Goal: Communication & Community: Answer question/provide support

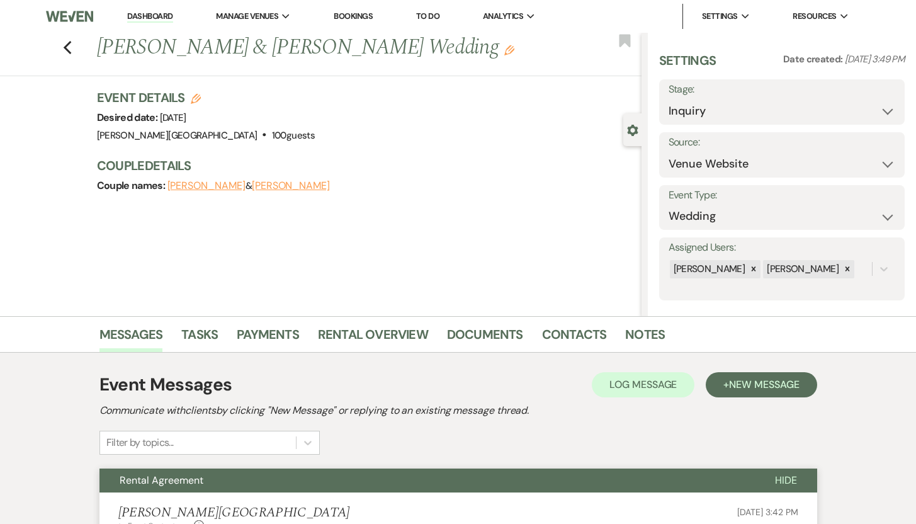
select select "5"
click at [72, 48] on icon "Previous" at bounding box center [67, 47] width 9 height 15
select select "8"
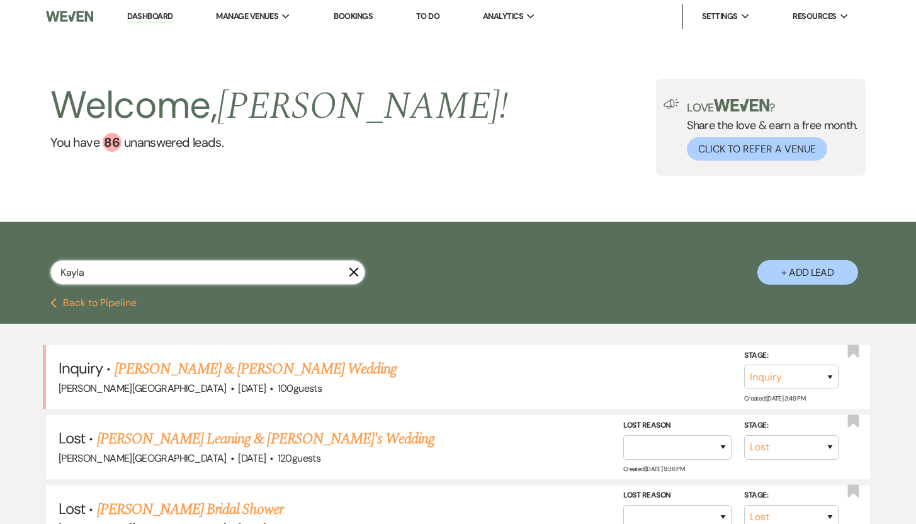
drag, startPoint x: 114, startPoint y: 279, endPoint x: 53, endPoint y: 273, distance: 61.3
click at [53, 273] on input "Kayla" at bounding box center [207, 272] width 315 height 25
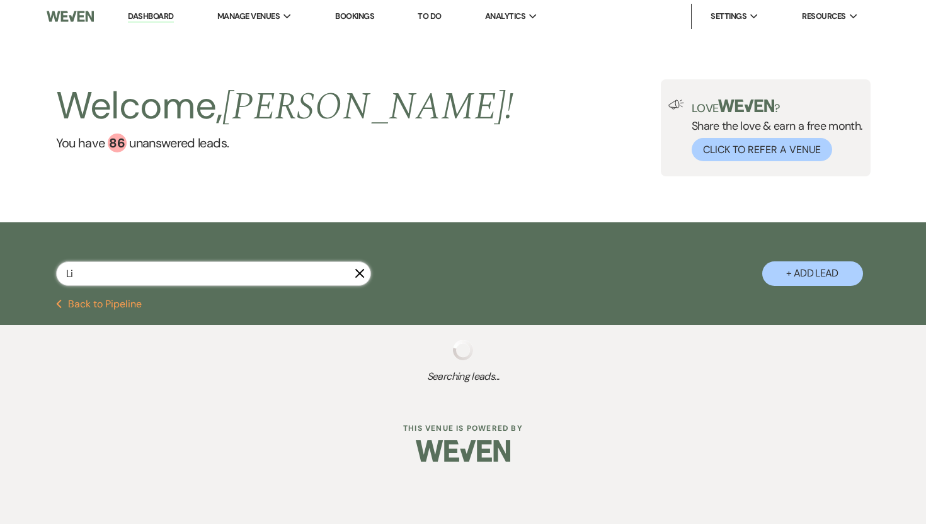
click at [84, 278] on input "Li" at bounding box center [213, 273] width 315 height 25
click at [79, 273] on input "Li" at bounding box center [213, 273] width 315 height 25
type input "Li"
click at [143, 273] on input "Li" at bounding box center [213, 273] width 315 height 25
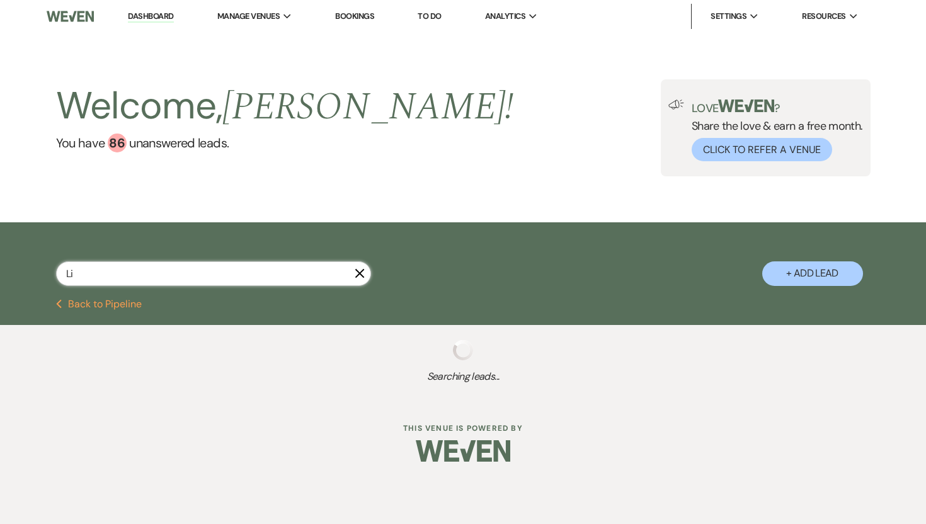
select select "2"
select select "8"
select select "10"
select select "8"
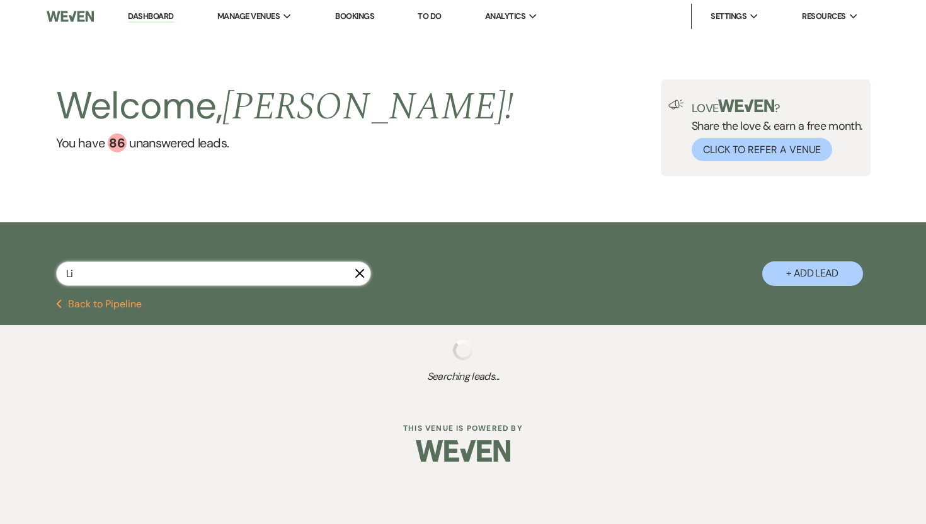
select select "8"
select select "2"
select select "8"
select select "10"
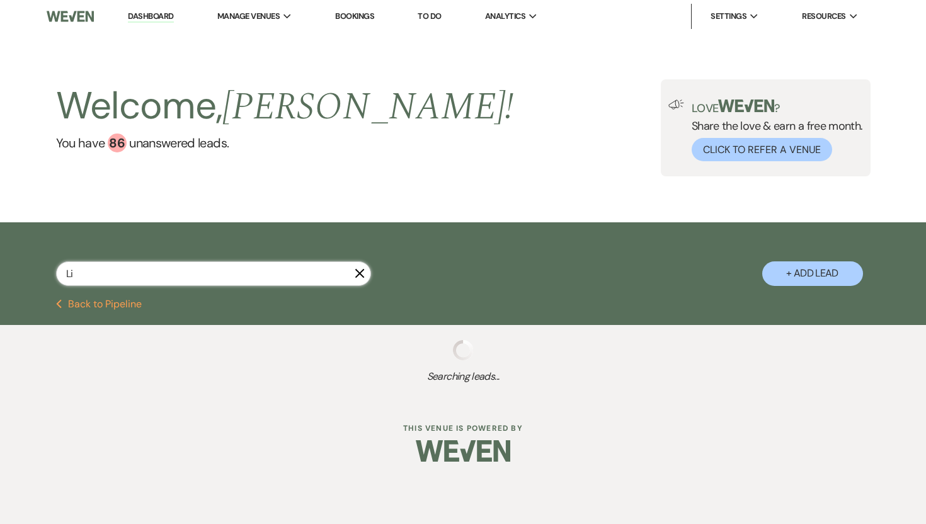
select select "8"
select select "5"
select select "8"
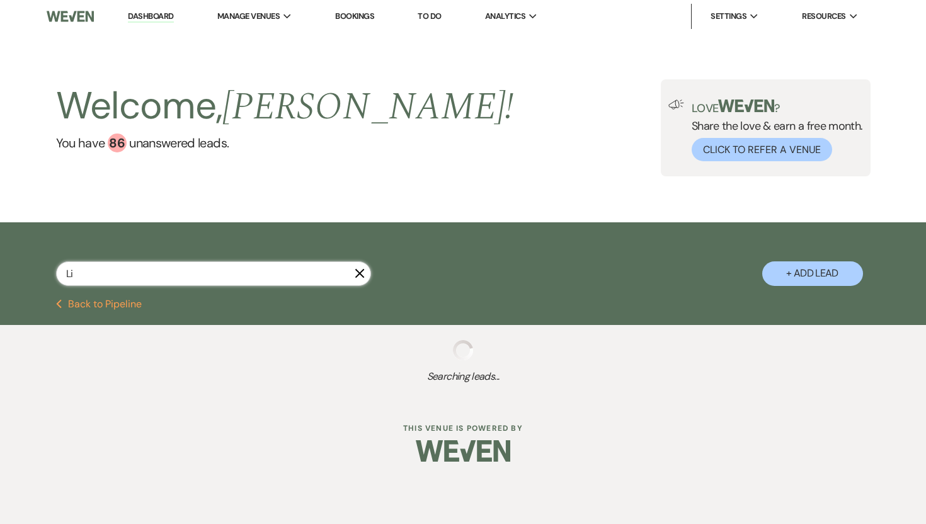
select select "8"
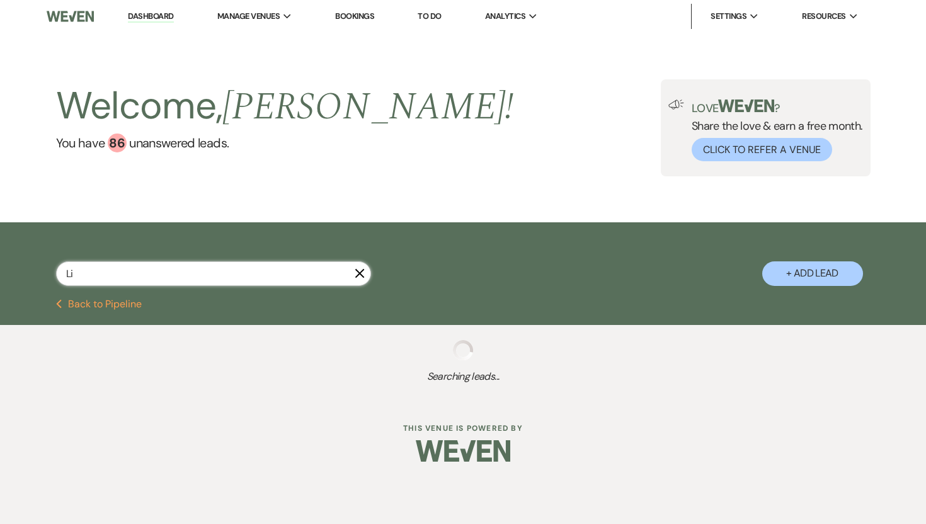
select select "8"
select select "2"
select select "8"
select select "7"
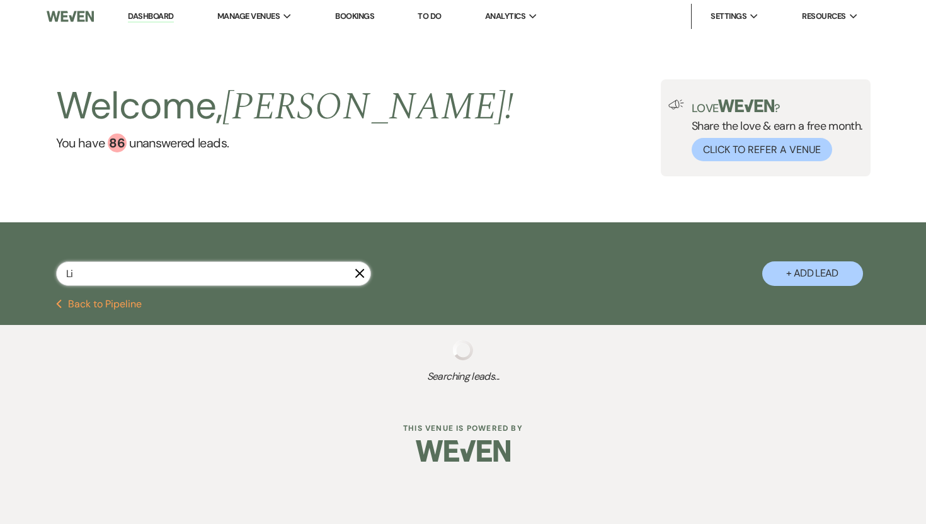
select select "8"
select select "5"
select select "8"
select select "10"
select select "8"
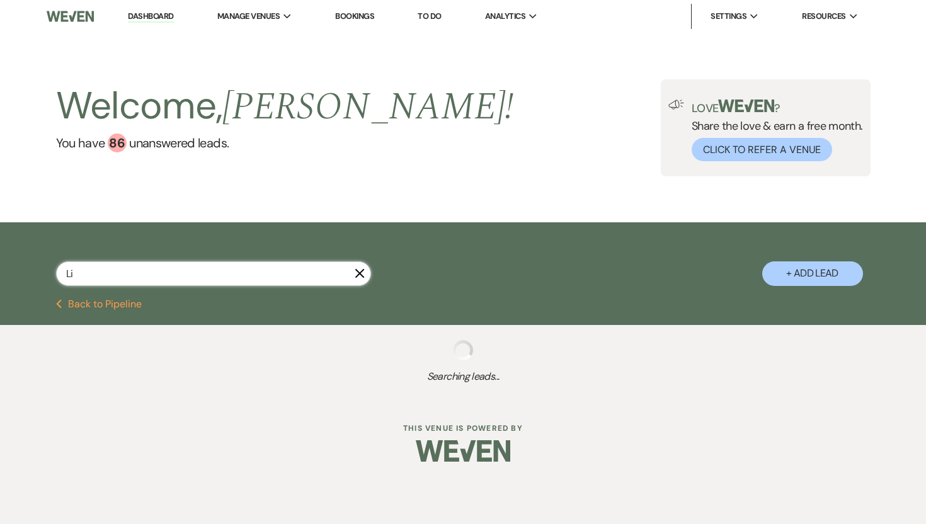
select select "5"
select select "8"
select select "5"
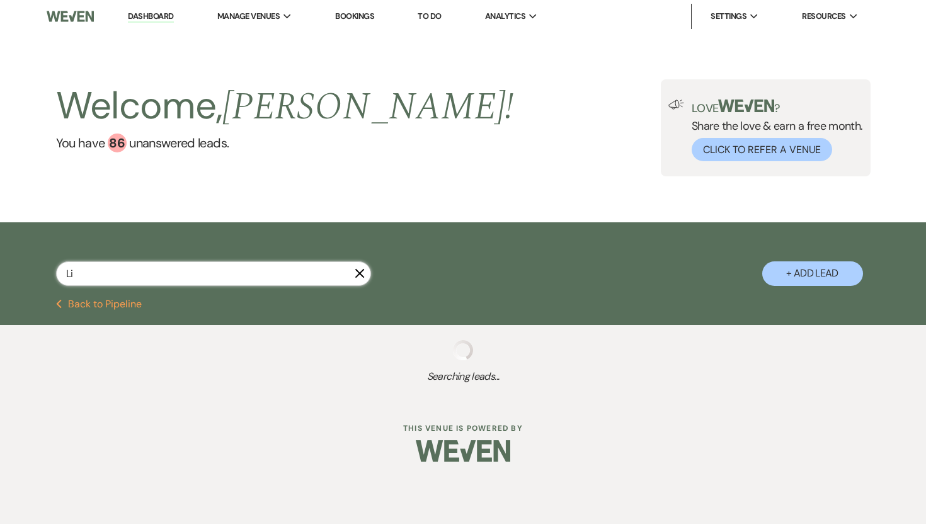
select select "8"
select select "6"
select select "8"
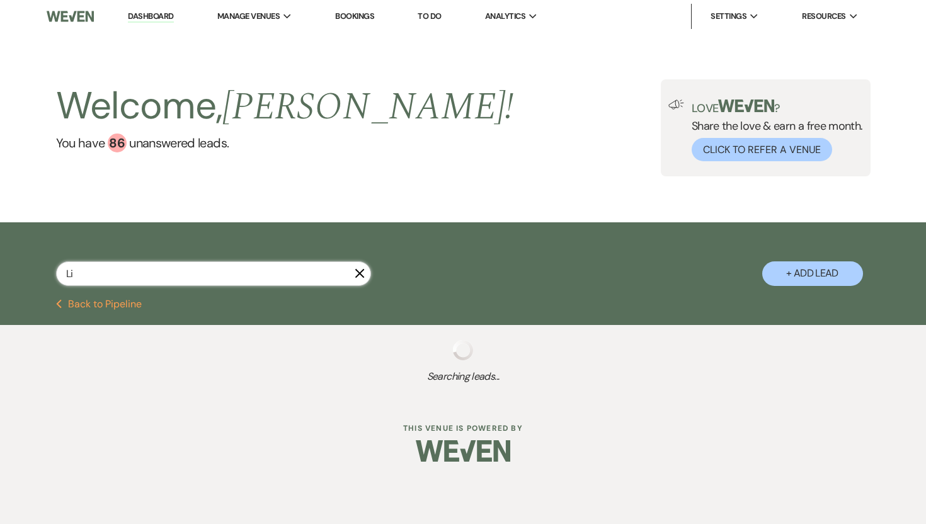
select select "10"
select select "8"
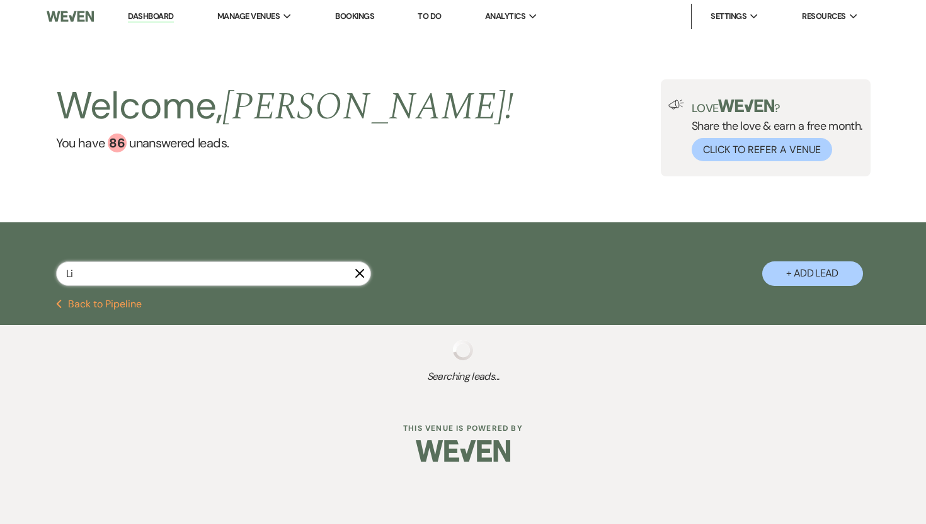
select select "8"
select select "10"
select select "8"
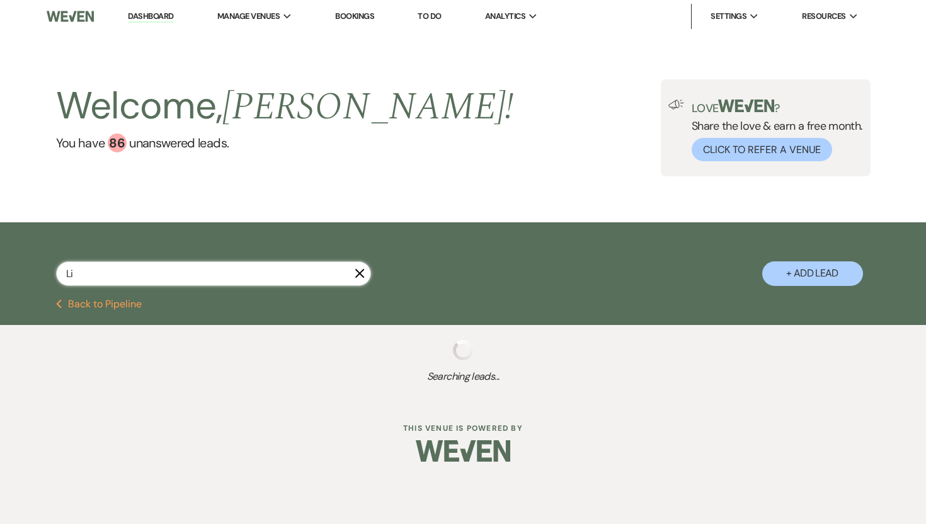
select select "5"
select select "8"
select select "5"
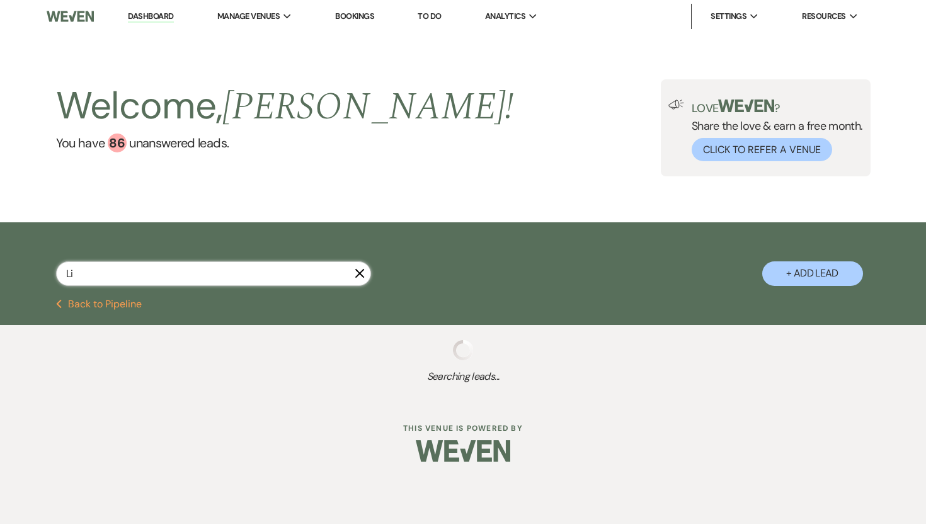
select select "8"
select select "5"
select select "8"
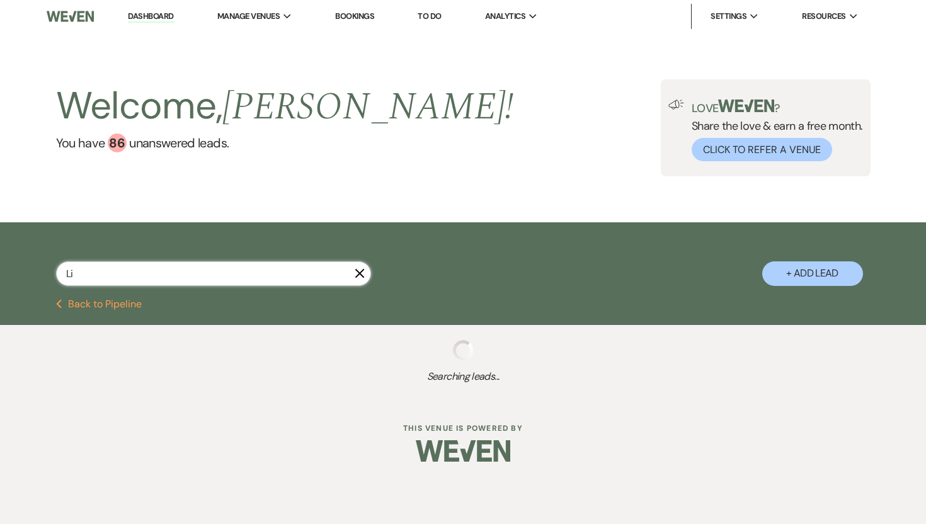
select select "8"
select select "5"
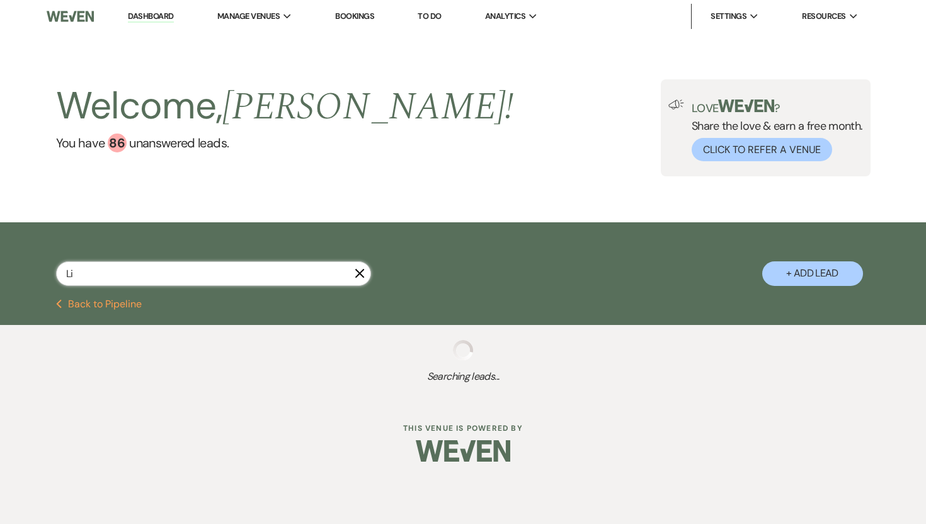
select select "8"
select select "5"
select select "8"
select select "5"
select select "8"
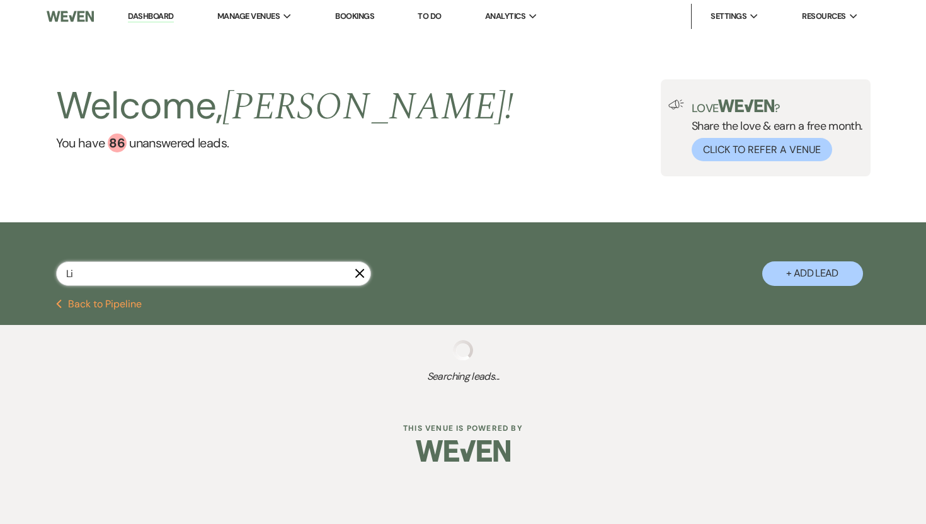
select select "5"
select select "8"
select select "1"
select select "8"
select select "5"
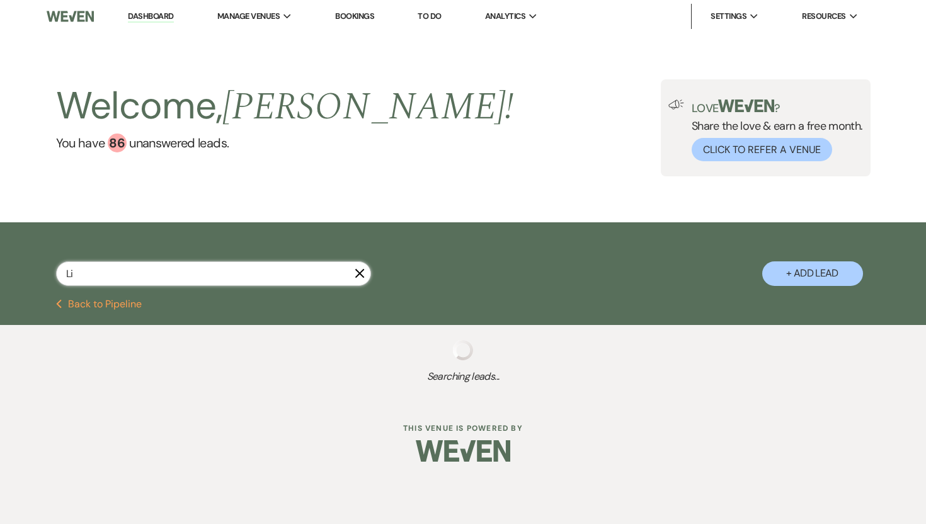
select select "8"
select select "5"
select select "8"
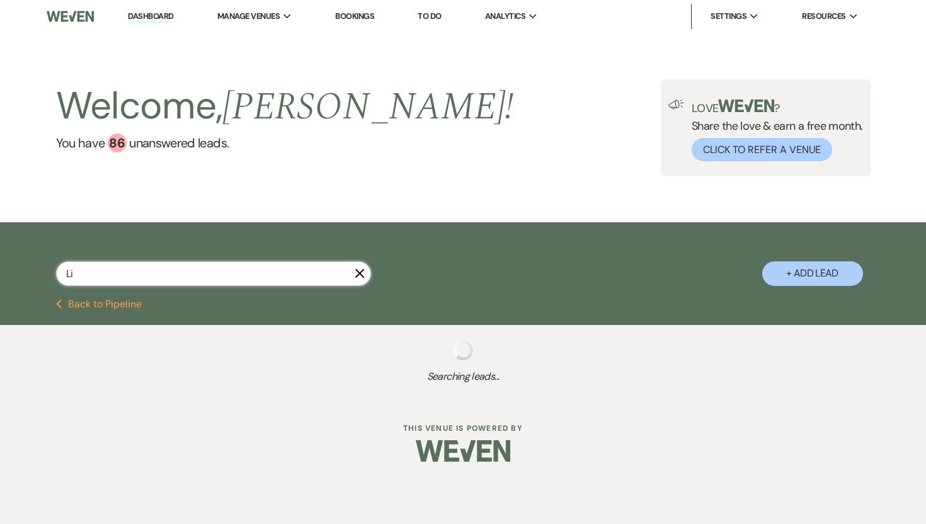
select select "8"
select select "10"
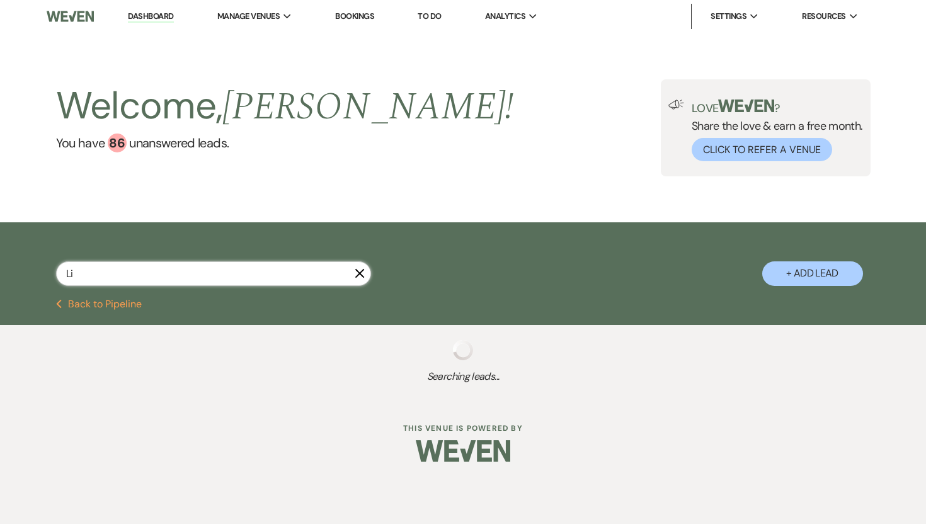
select select "8"
select select "5"
select select "8"
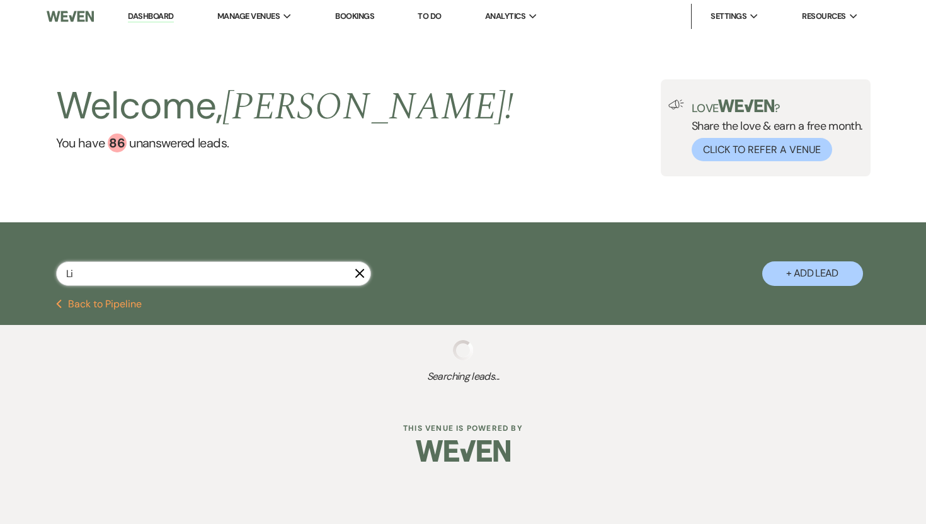
select select "8"
select select "5"
select select "8"
select select "5"
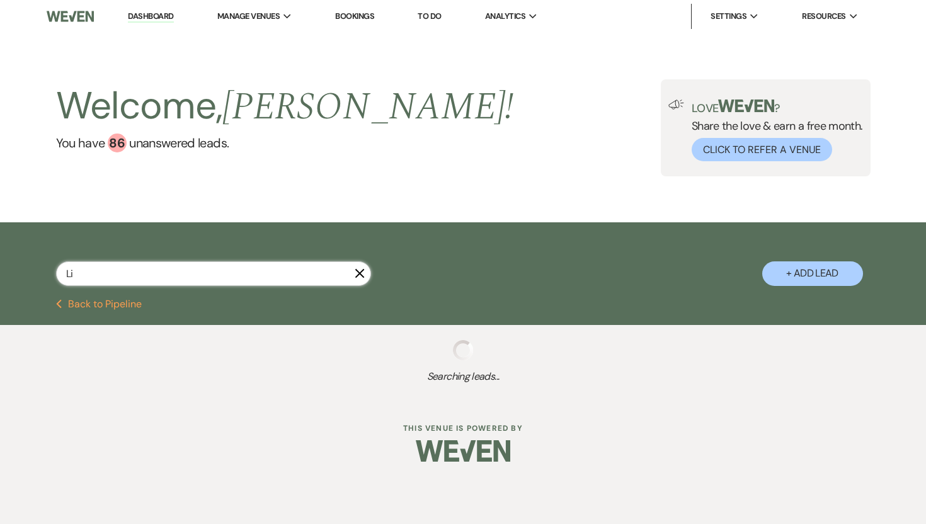
select select "8"
select select "5"
select select "8"
select select "6"
select select "8"
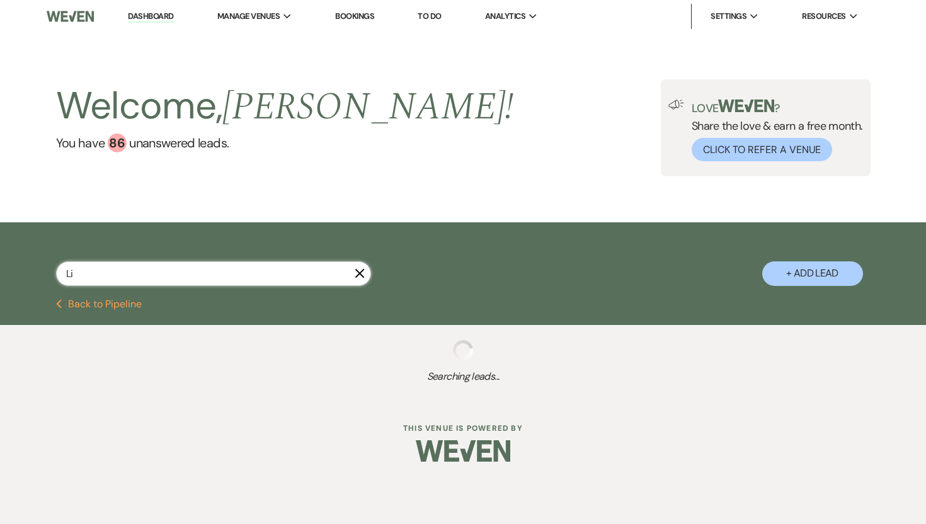
select select "8"
select select "5"
select select "8"
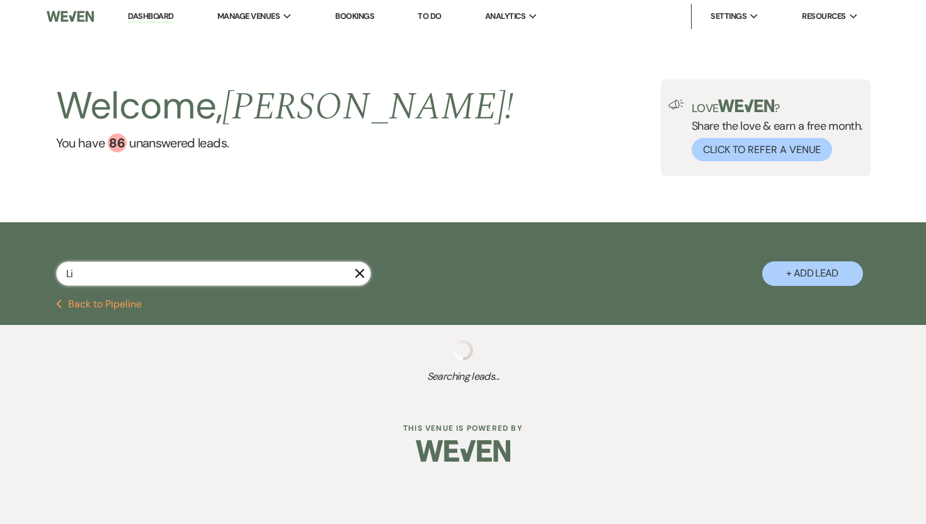
select select "8"
select select "5"
select select "8"
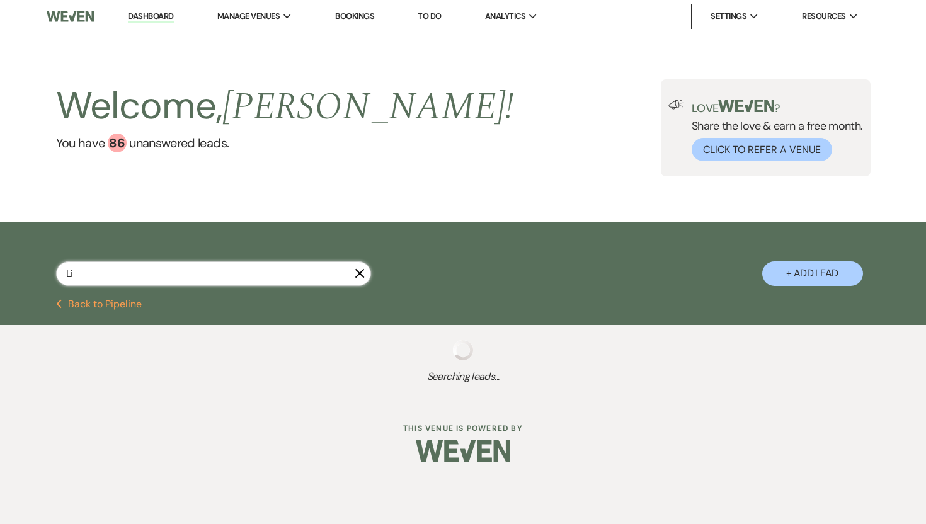
select select "5"
select select "8"
select select "5"
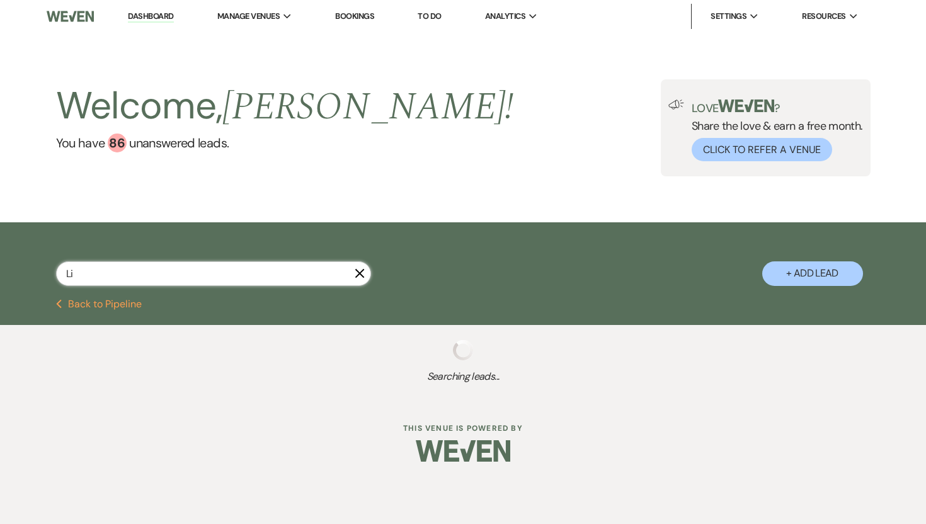
select select "8"
select select "5"
select select "8"
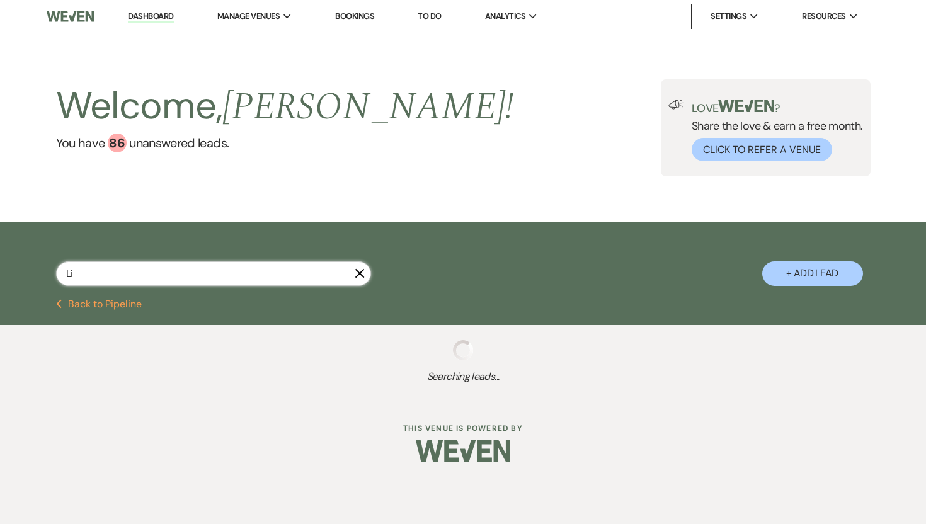
select select "5"
select select "8"
select select "10"
select select "8"
select select "7"
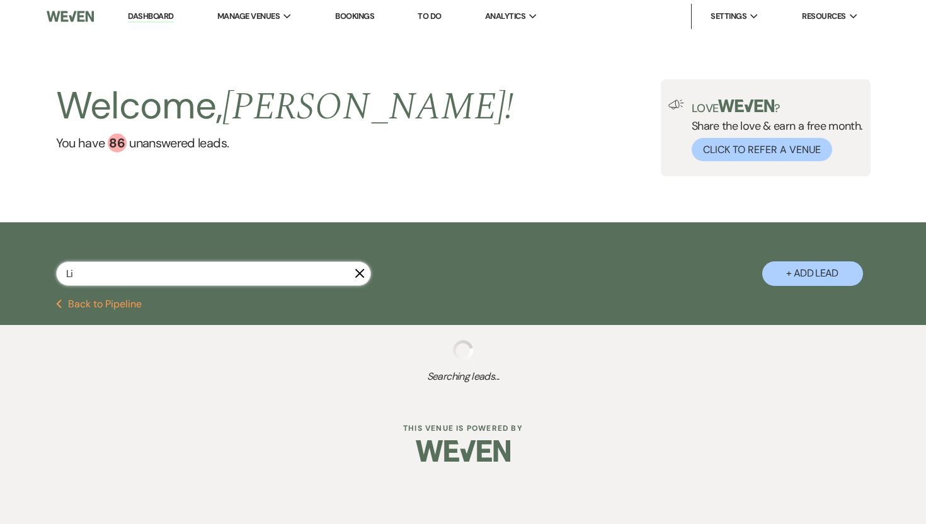
select select "8"
select select "5"
select select "8"
select select "5"
select select "8"
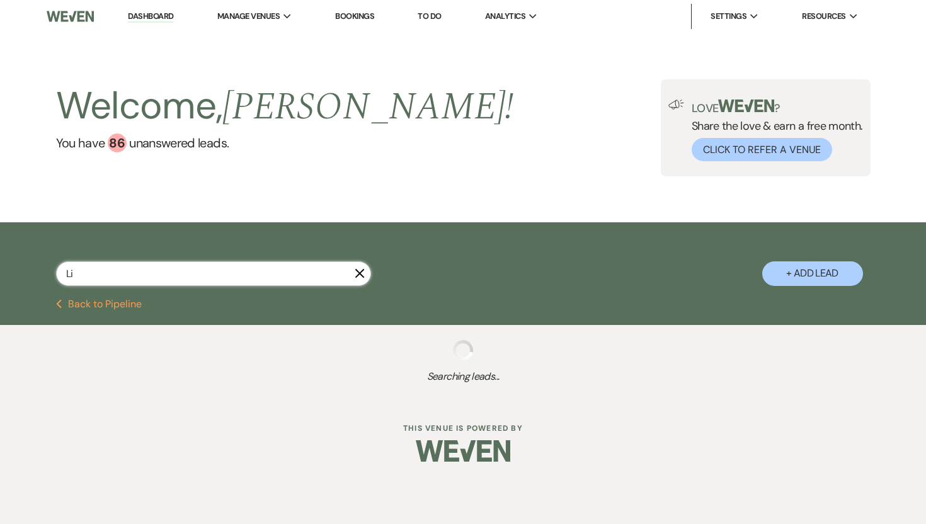
select select "8"
select select "11"
select select "8"
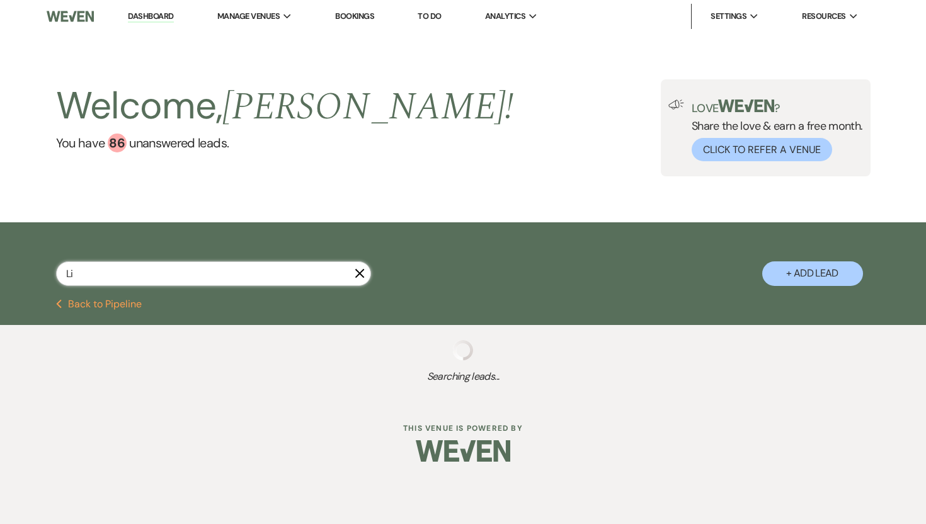
select select "8"
select select "5"
select select "8"
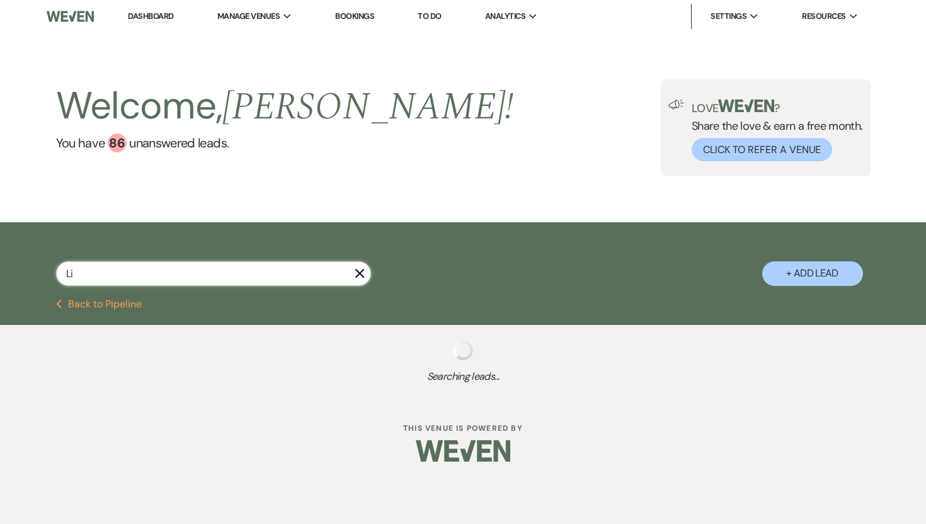
select select "6"
select select "8"
select select "5"
select select "8"
select select "6"
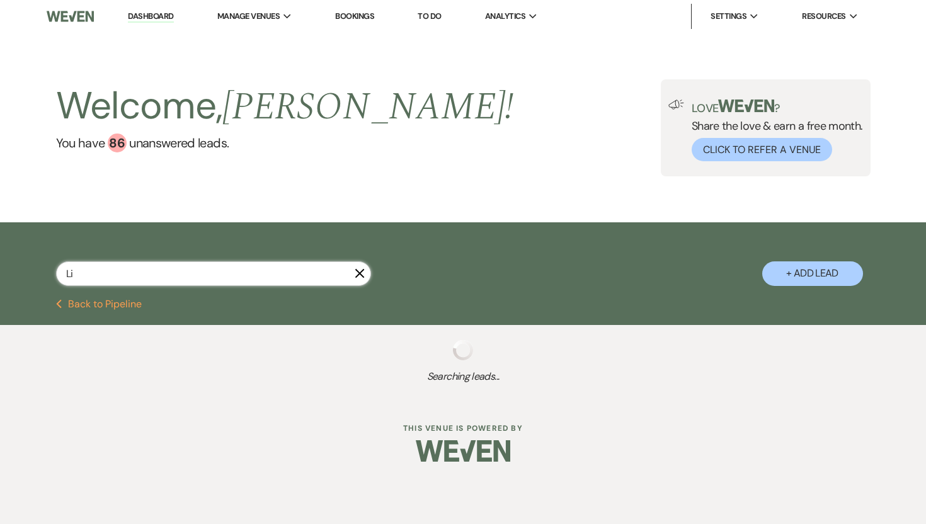
select select "8"
select select "5"
select select "8"
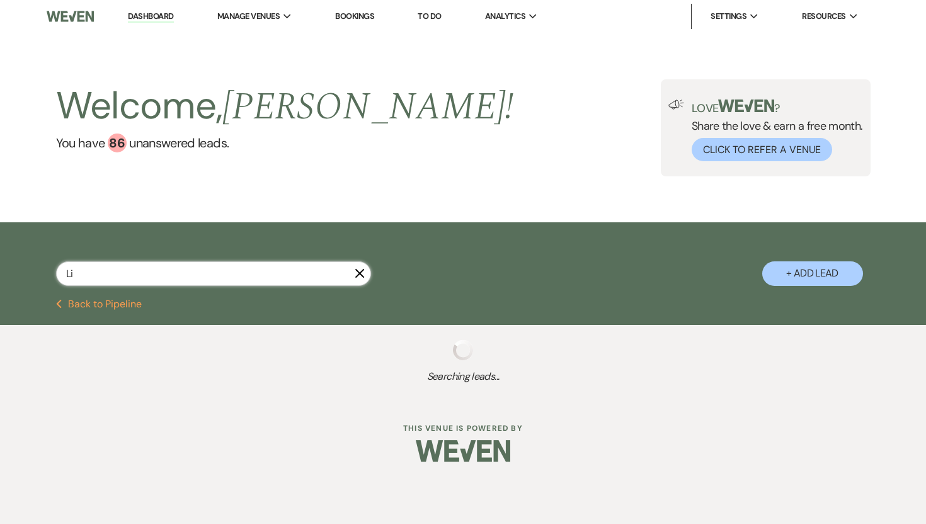
select select "5"
select select "8"
select select "10"
select select "8"
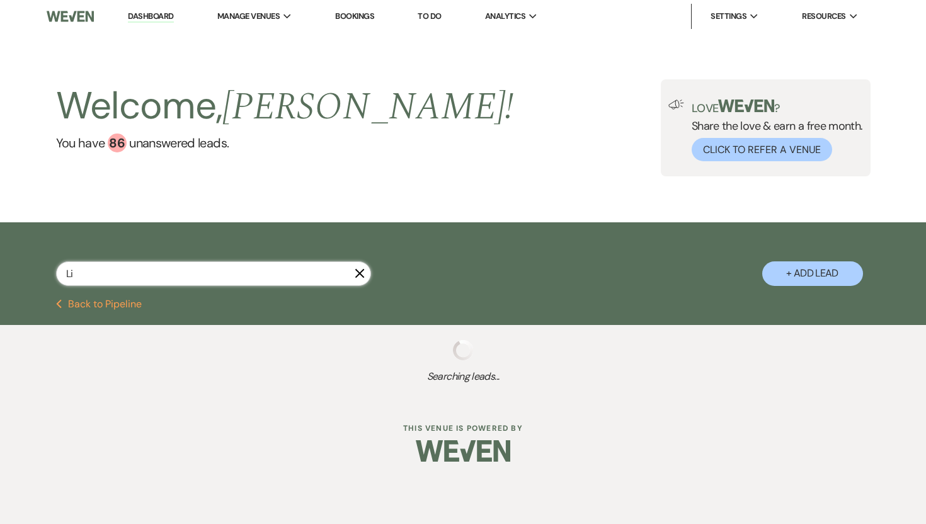
select select "8"
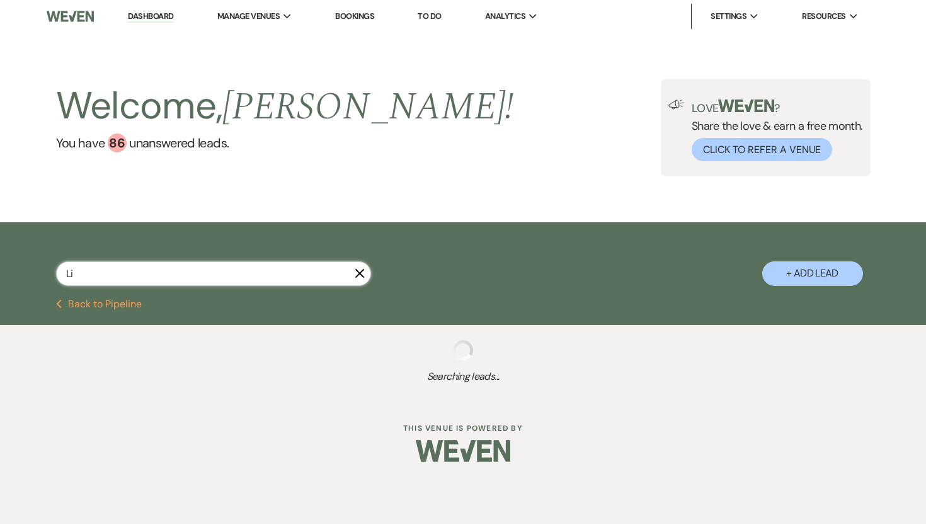
select select "5"
select select "8"
select select "1"
select select "8"
select select "7"
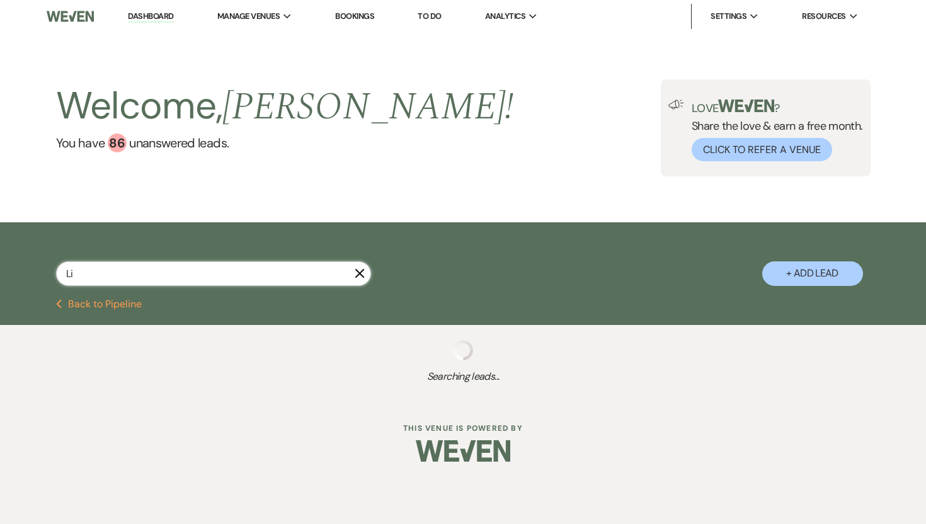
select select "8"
select select "10"
select select "8"
select select "5"
select select "8"
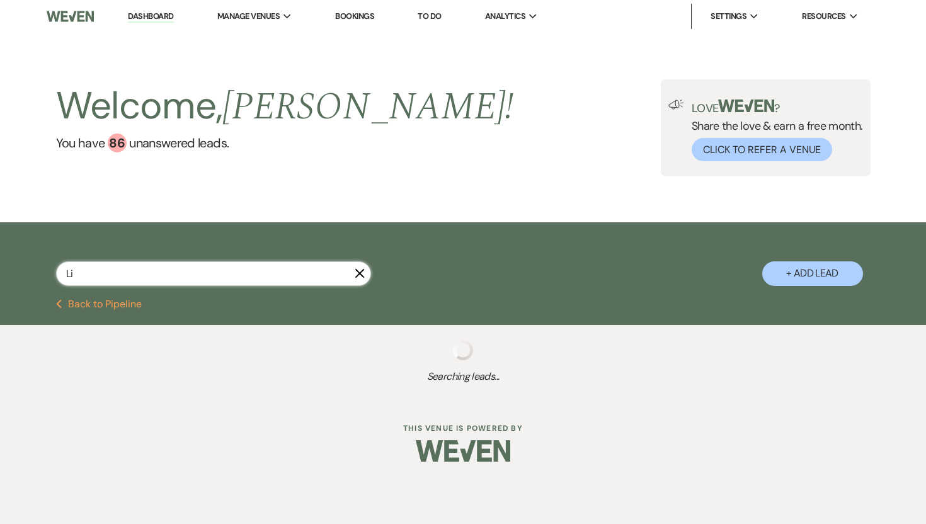
select select "5"
select select "8"
select select "1"
select select "8"
select select "1"
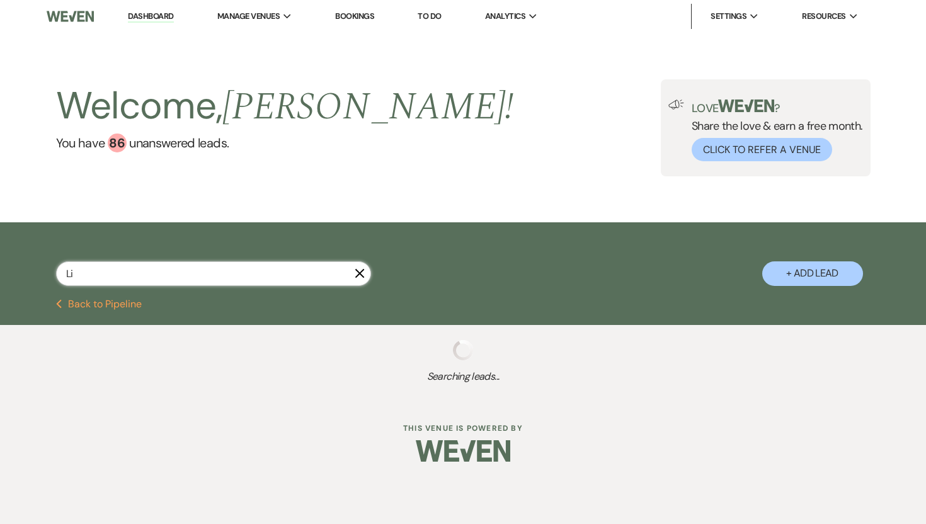
select select "8"
select select "9"
select select "8"
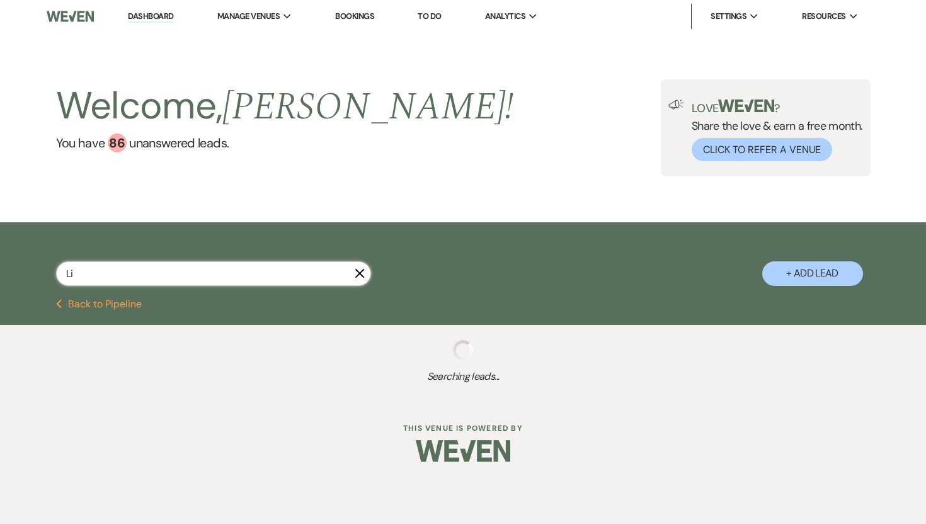
select select "8"
select select "5"
select select "8"
select select "5"
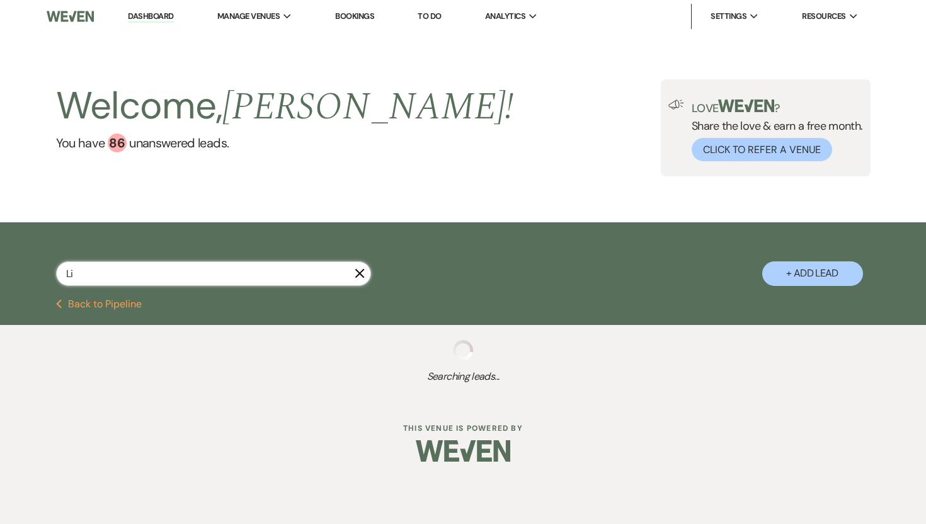
select select "8"
select select "10"
select select "8"
select select "10"
select select "8"
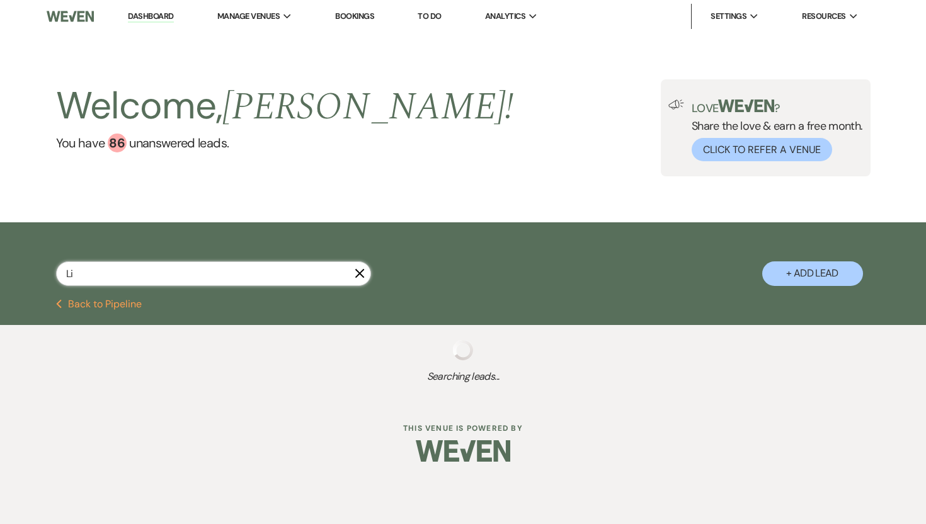
select select "10"
select select "8"
select select "10"
select select "8"
select select "5"
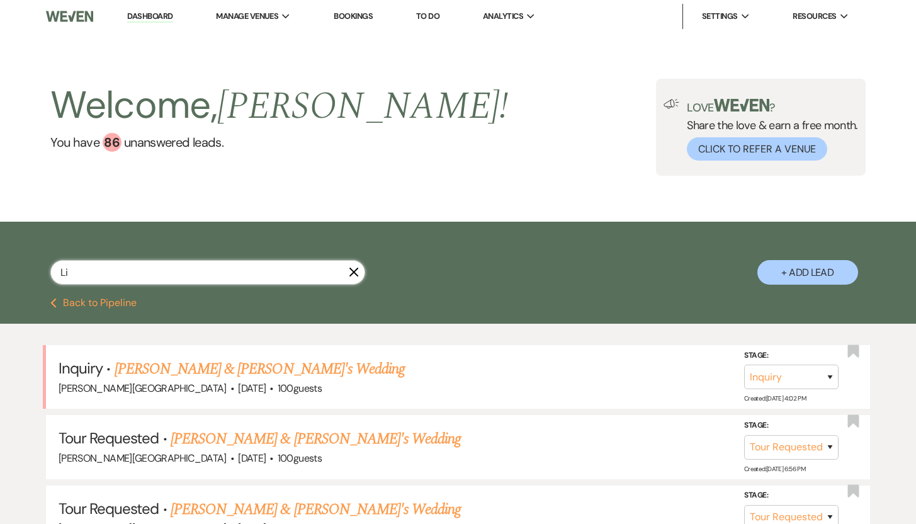
click at [173, 271] on input "Li" at bounding box center [207, 272] width 315 height 25
click at [355, 269] on use "button" at bounding box center [353, 272] width 9 height 9
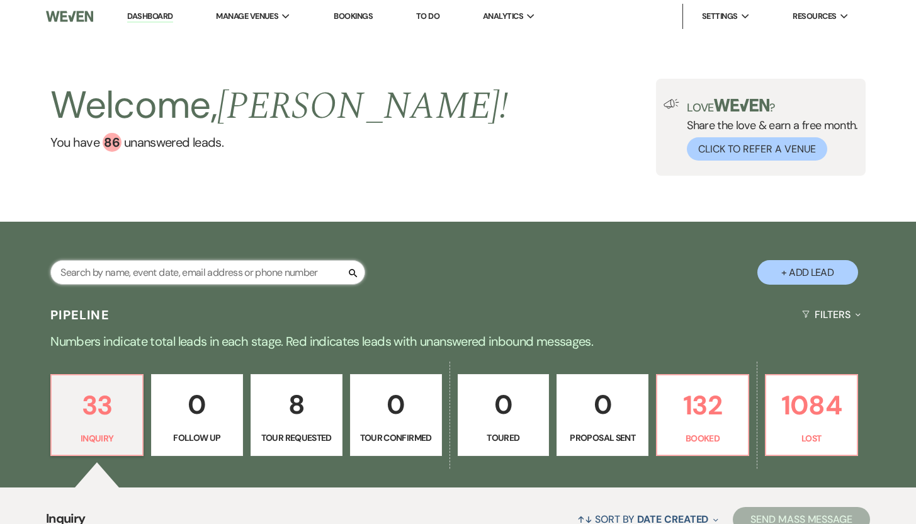
click at [95, 273] on input "text" at bounding box center [207, 272] width 315 height 25
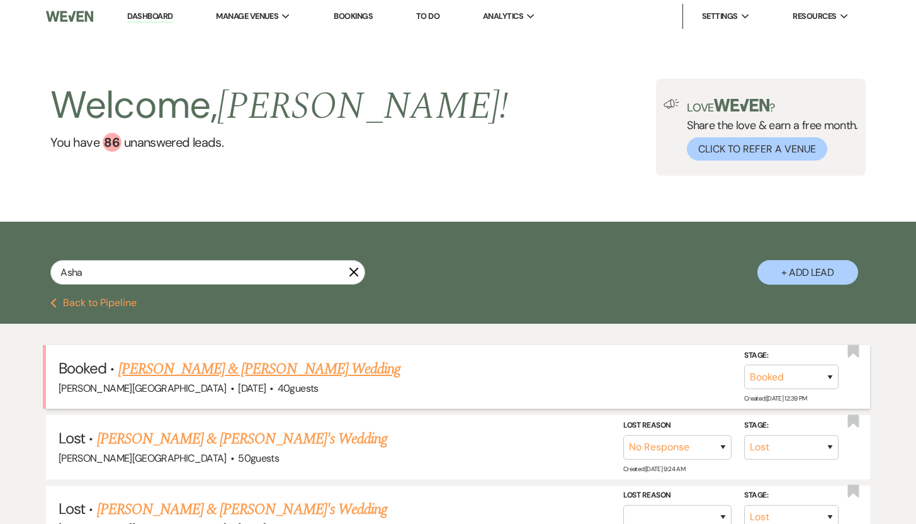
click at [155, 369] on link "[PERSON_NAME] & [PERSON_NAME] Wedding" at bounding box center [259, 369] width 282 height 23
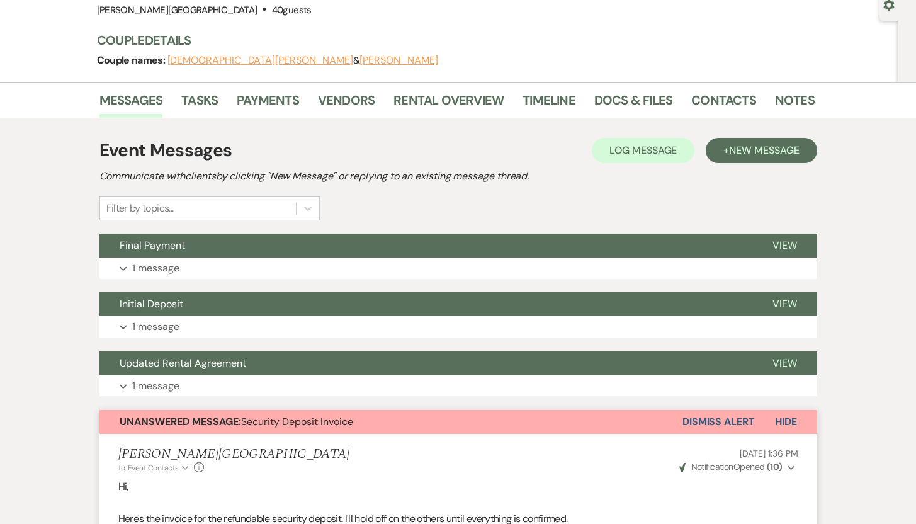
scroll to position [120, 0]
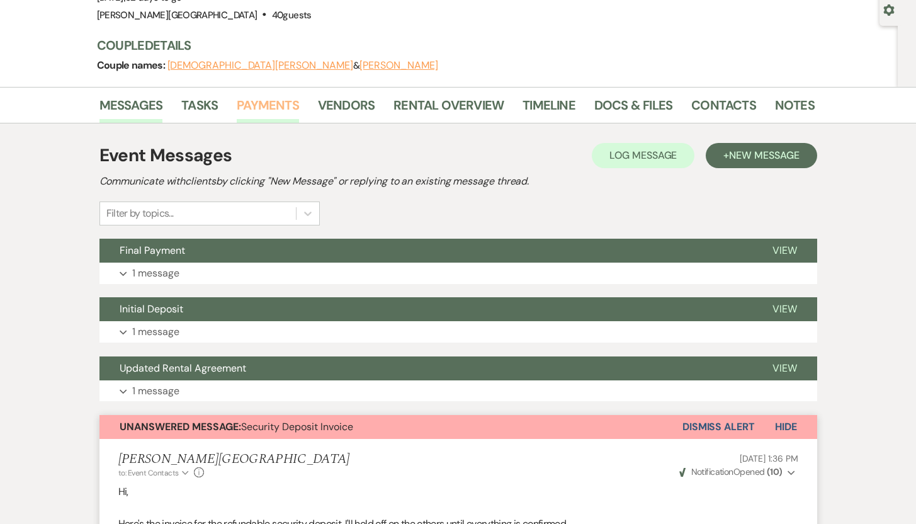
click at [266, 98] on link "Payments" at bounding box center [268, 109] width 62 height 28
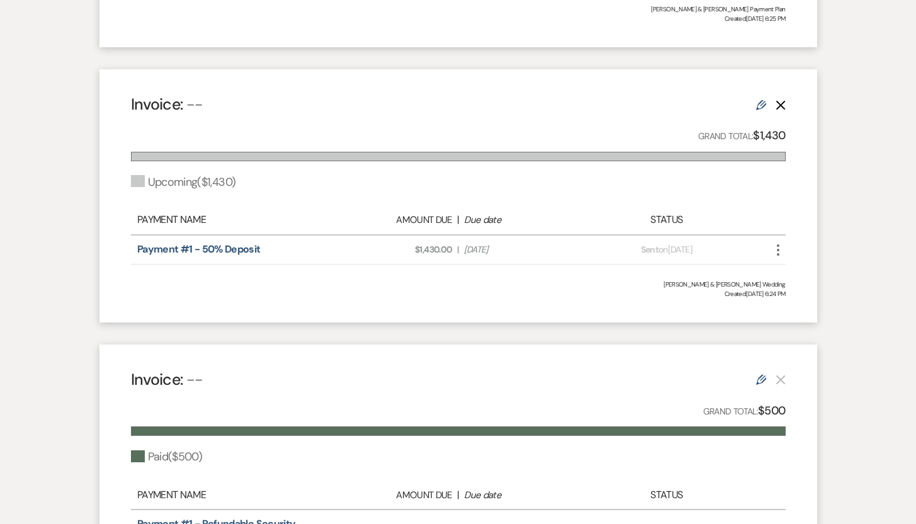
scroll to position [569, 0]
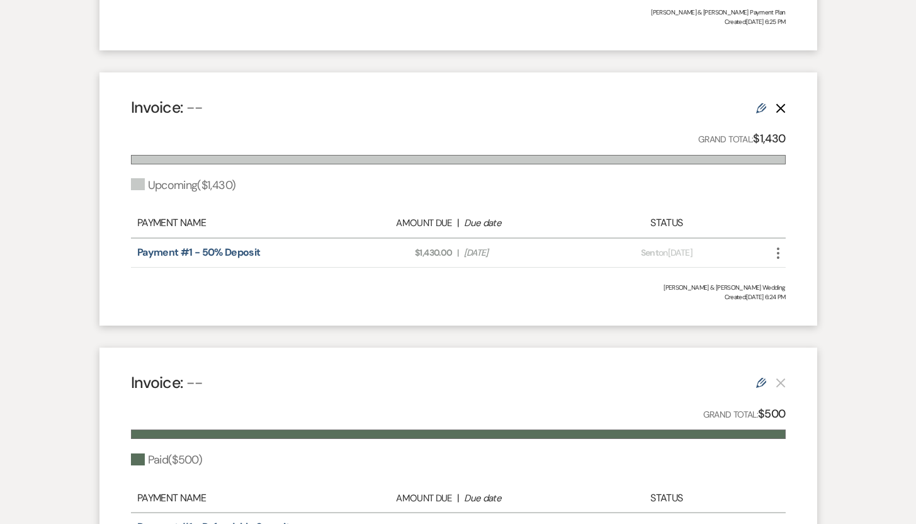
click at [776, 253] on icon "More" at bounding box center [778, 253] width 15 height 15
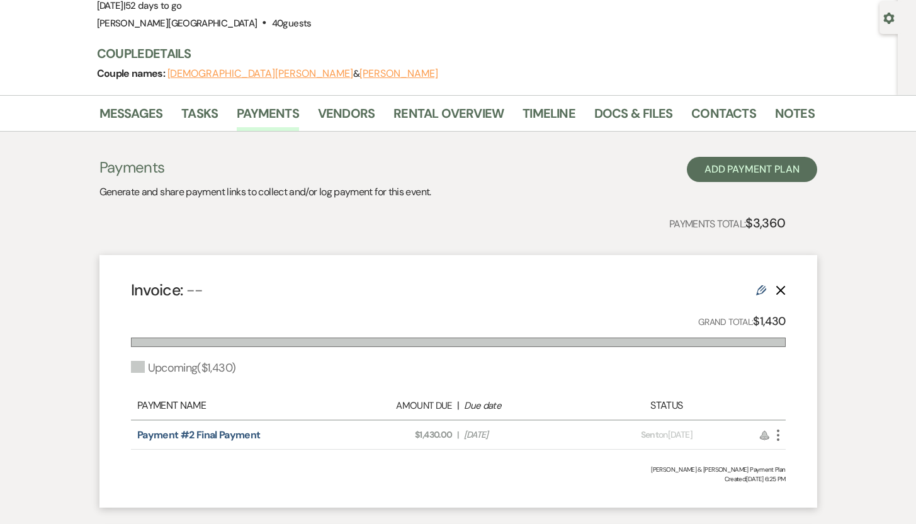
scroll to position [104, 0]
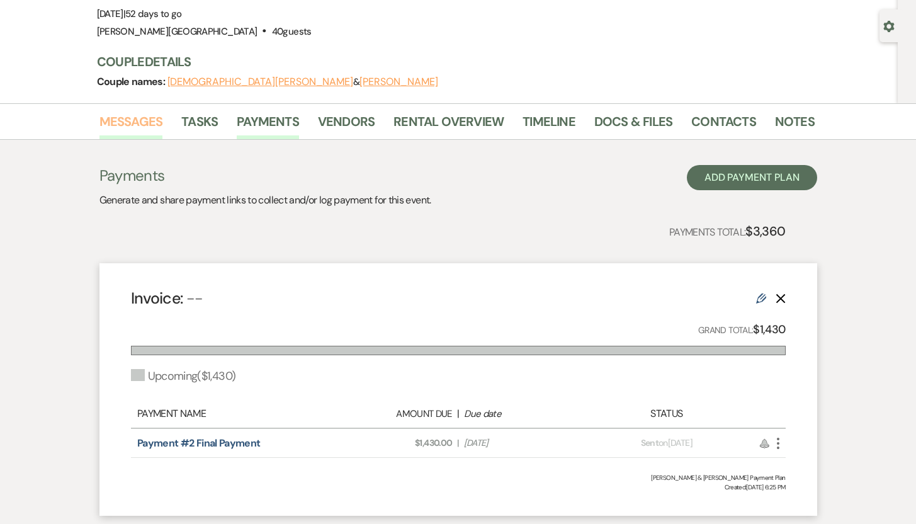
click at [138, 117] on link "Messages" at bounding box center [131, 125] width 64 height 28
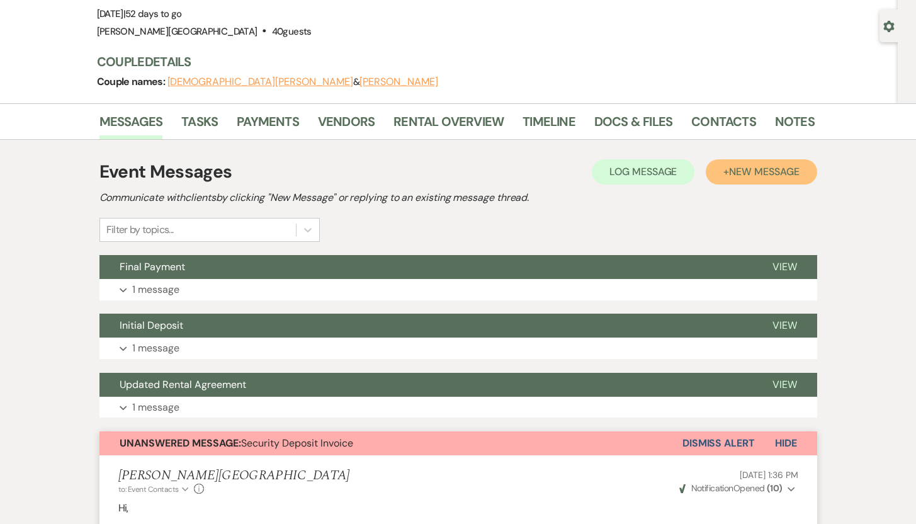
click at [733, 170] on span "New Message" at bounding box center [764, 171] width 70 height 13
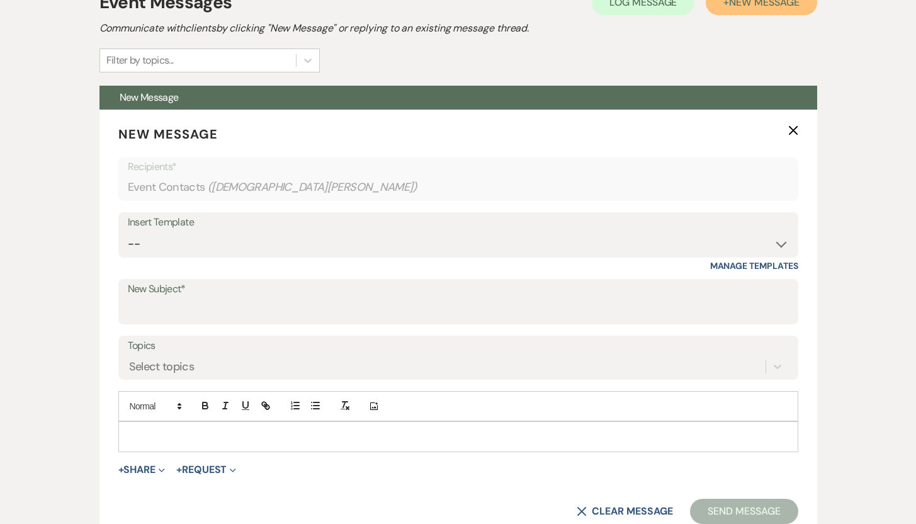
scroll to position [380, 0]
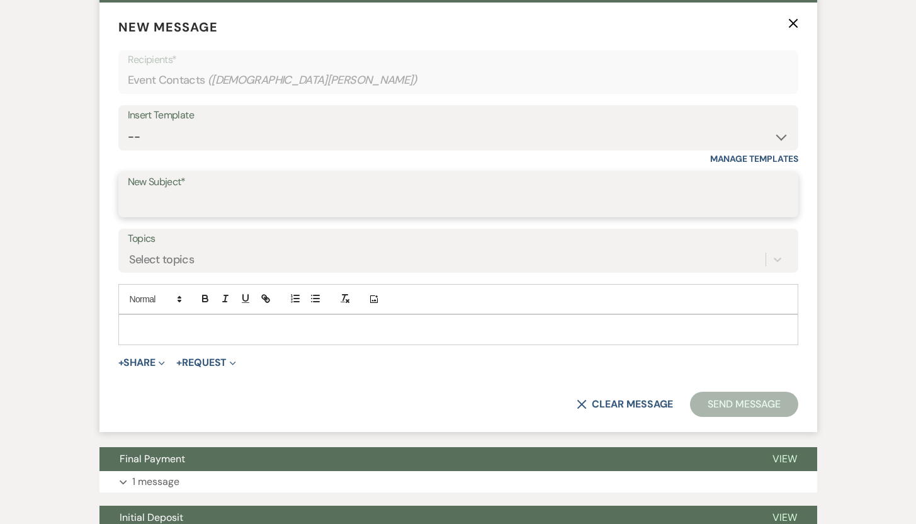
click at [428, 195] on input "New Subject*" at bounding box center [458, 203] width 661 height 25
click at [151, 362] on button "+ Share Expand" at bounding box center [141, 363] width 47 height 10
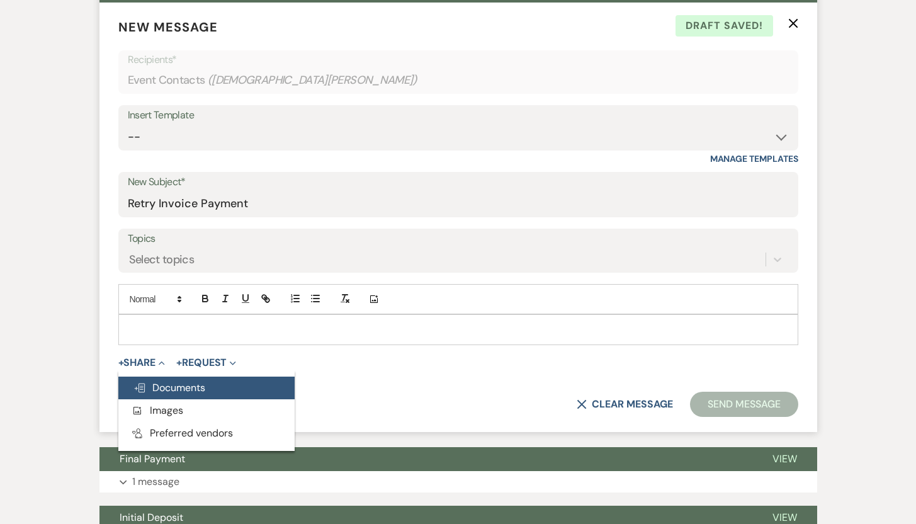
click at [160, 385] on span "Doc Upload Documents" at bounding box center [169, 387] width 72 height 13
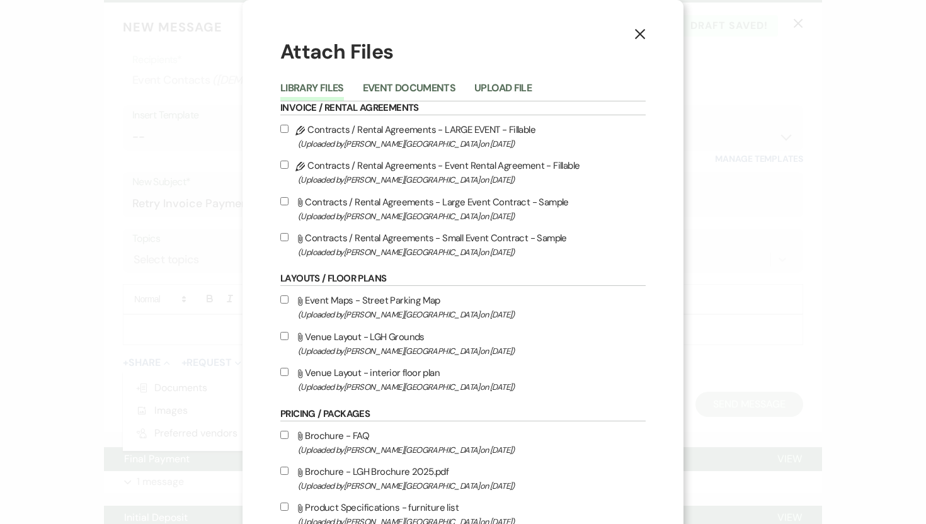
click at [636, 35] on use "button" at bounding box center [640, 34] width 10 height 10
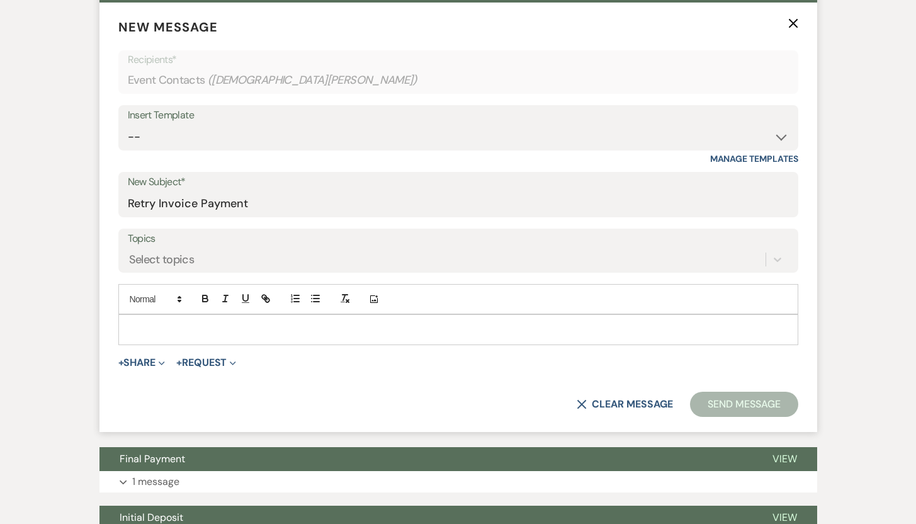
click at [793, 24] on use "button" at bounding box center [792, 23] width 9 height 9
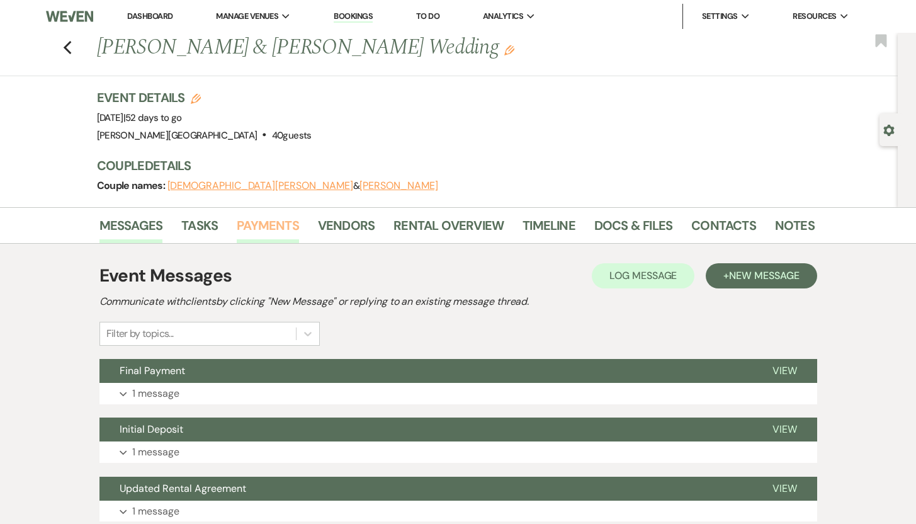
click at [275, 222] on link "Payments" at bounding box center [268, 229] width 62 height 28
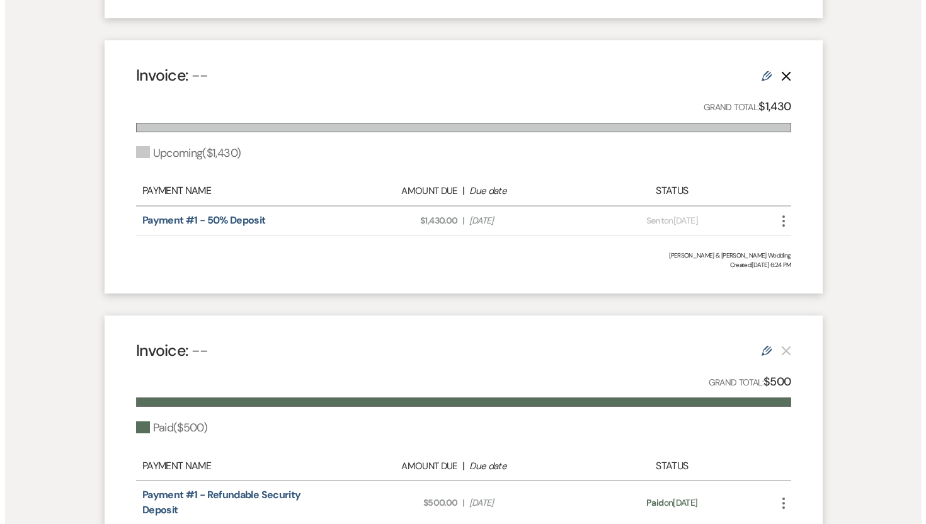
scroll to position [602, 0]
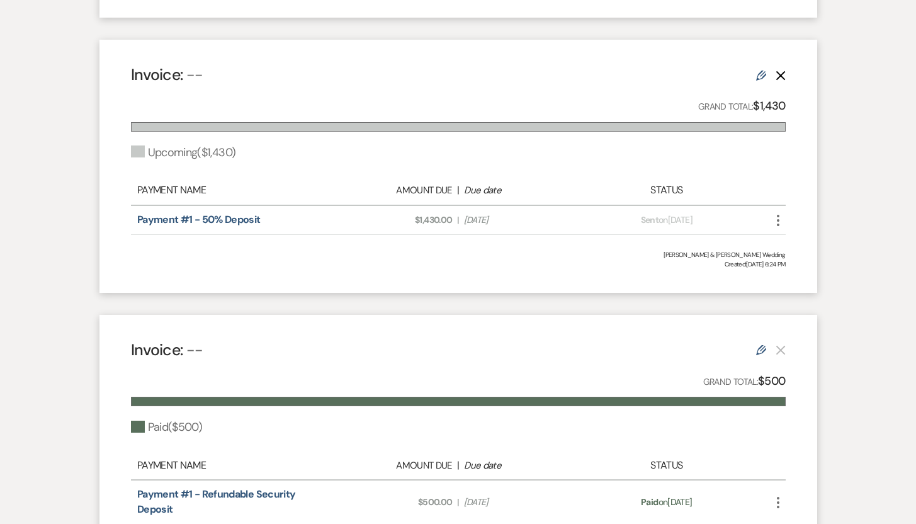
click at [778, 221] on use "button" at bounding box center [778, 220] width 3 height 11
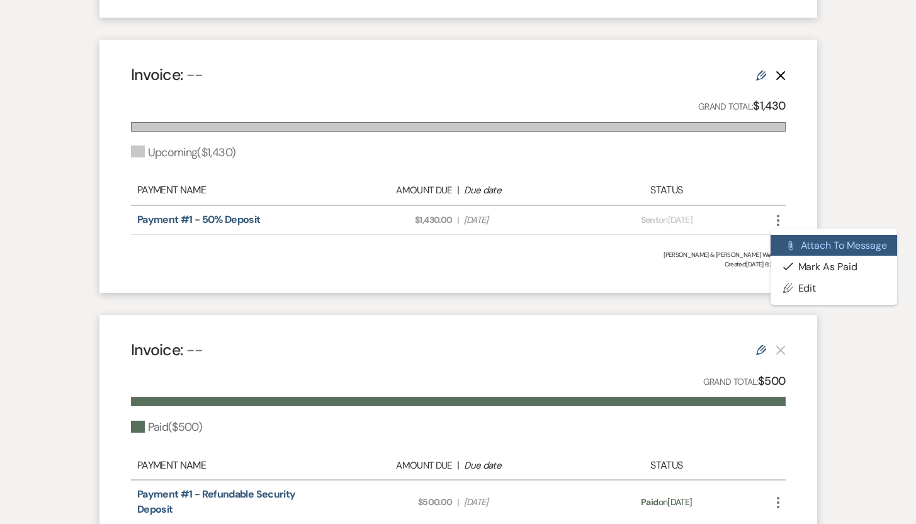
click at [798, 247] on button "Attach File Attach to Message" at bounding box center [834, 245] width 127 height 21
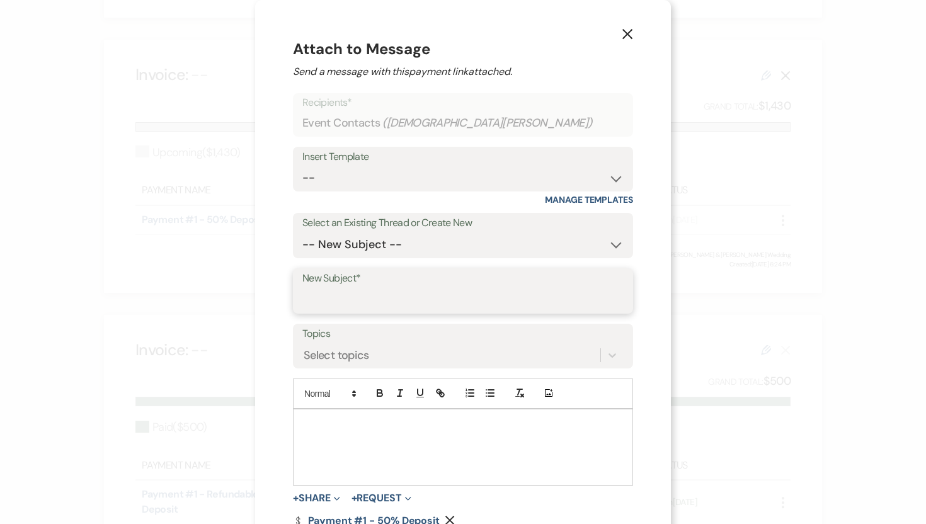
click at [339, 303] on input "New Subject*" at bounding box center [462, 300] width 321 height 25
click at [309, 428] on p at bounding box center [463, 424] width 320 height 14
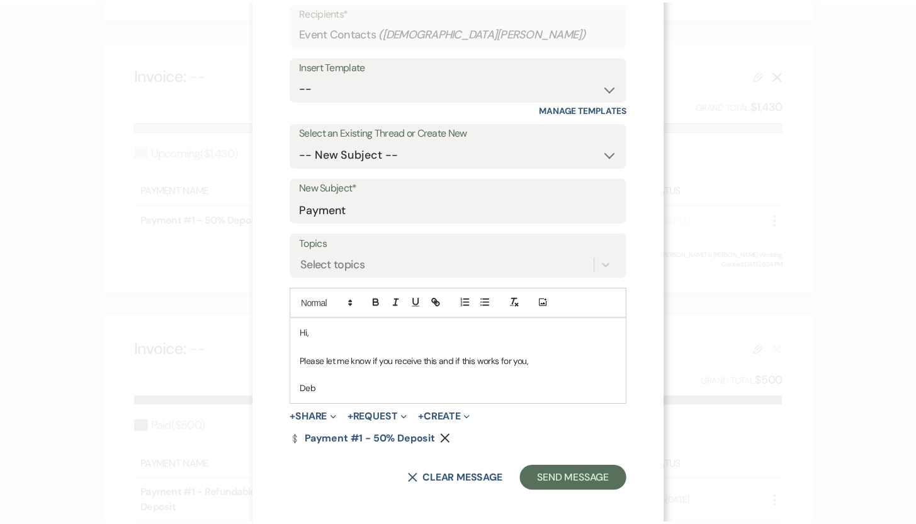
scroll to position [96, 0]
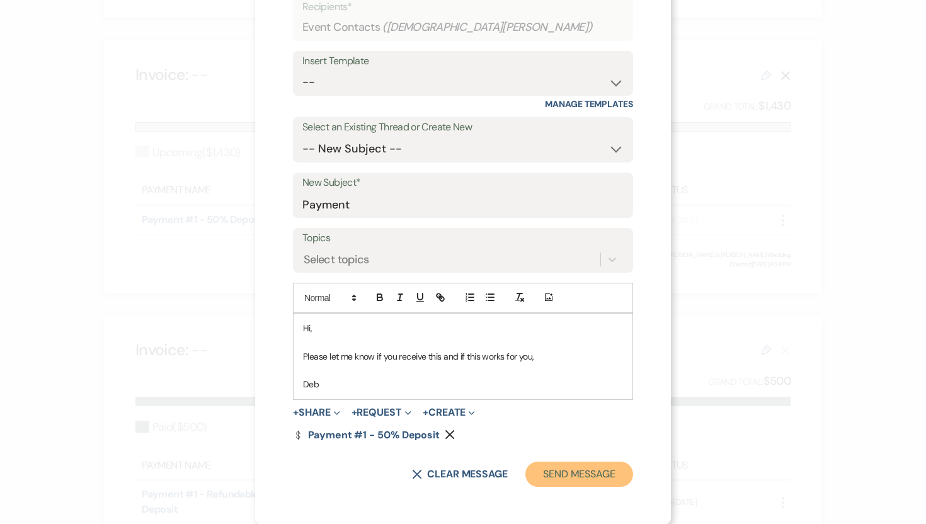
click at [574, 475] on button "Send Message" at bounding box center [579, 474] width 108 height 25
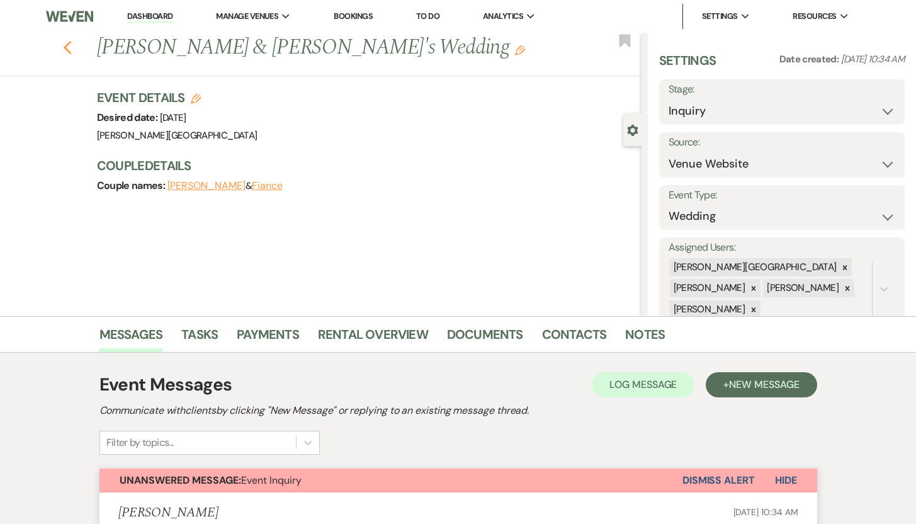
click at [71, 43] on use "button" at bounding box center [67, 48] width 8 height 14
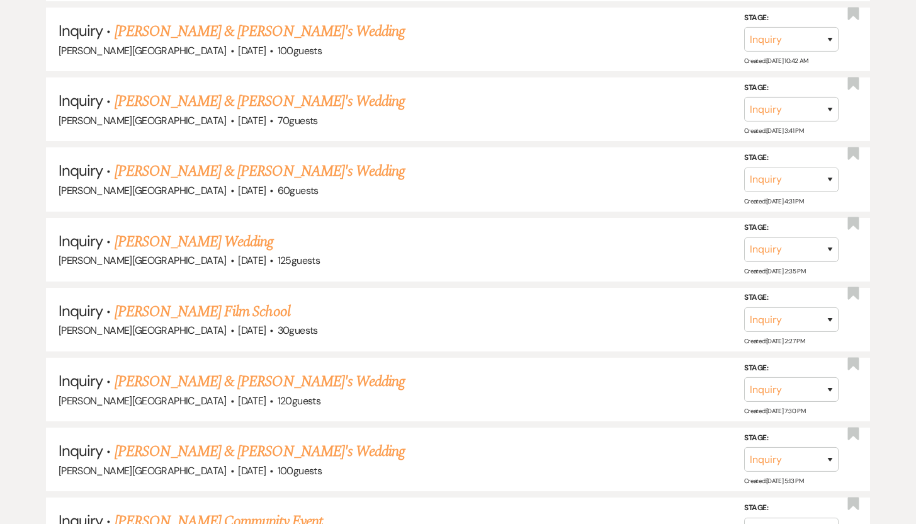
scroll to position [1547, 0]
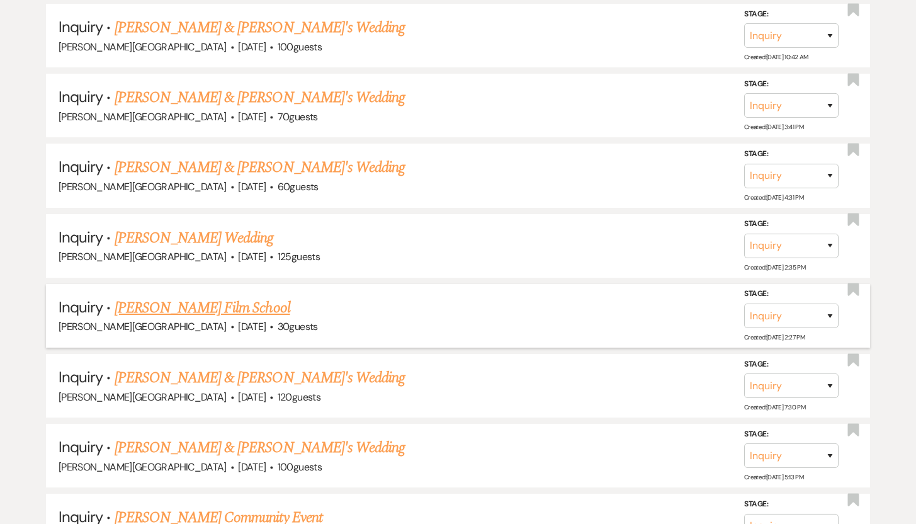
click at [178, 304] on link "[PERSON_NAME] Film School" at bounding box center [203, 308] width 176 height 23
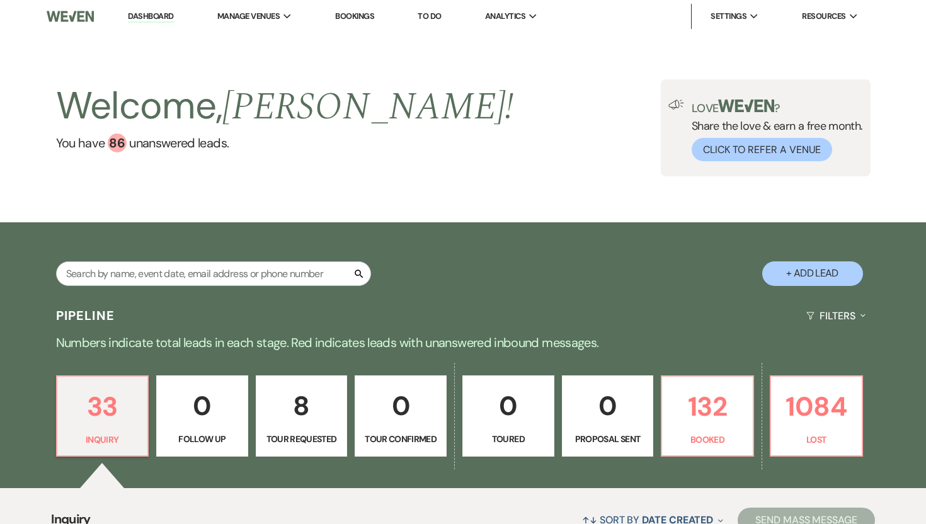
select select "5"
select select "13"
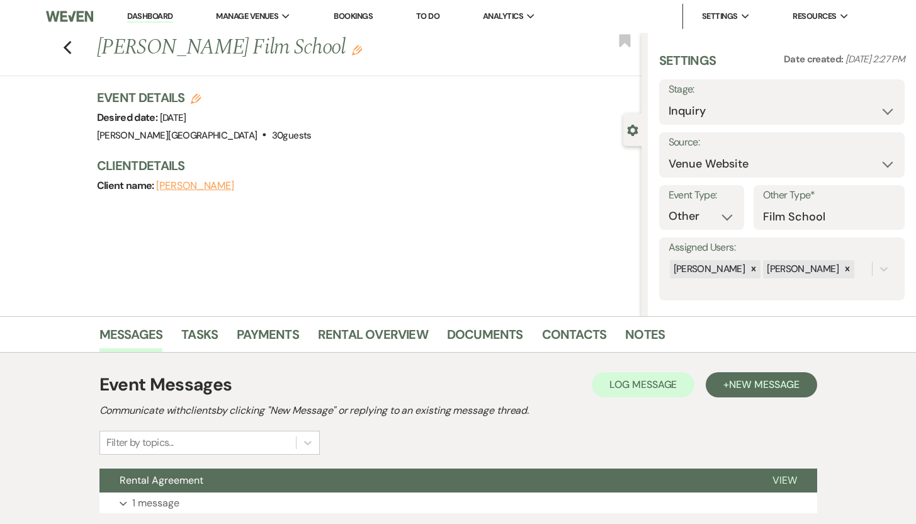
click at [173, 187] on button "Lia Meijer" at bounding box center [195, 186] width 78 height 10
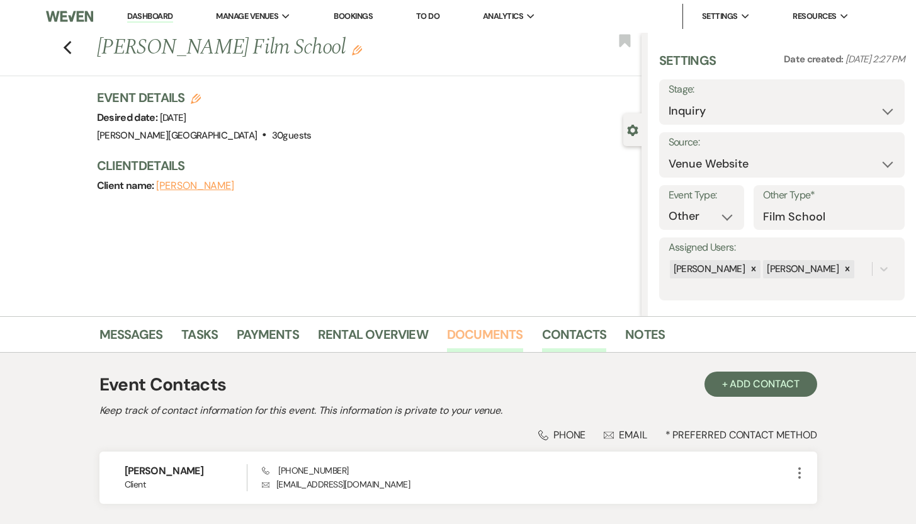
click at [473, 332] on link "Documents" at bounding box center [485, 338] width 76 height 28
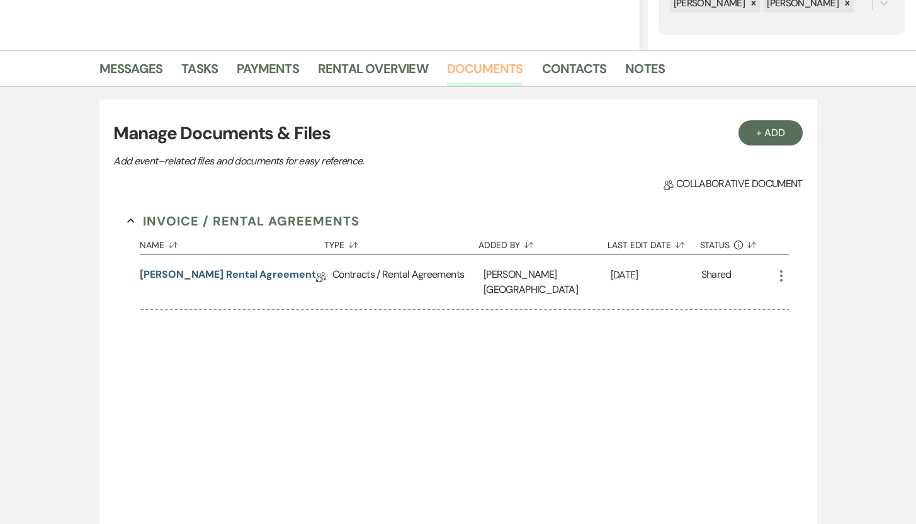
scroll to position [326, 0]
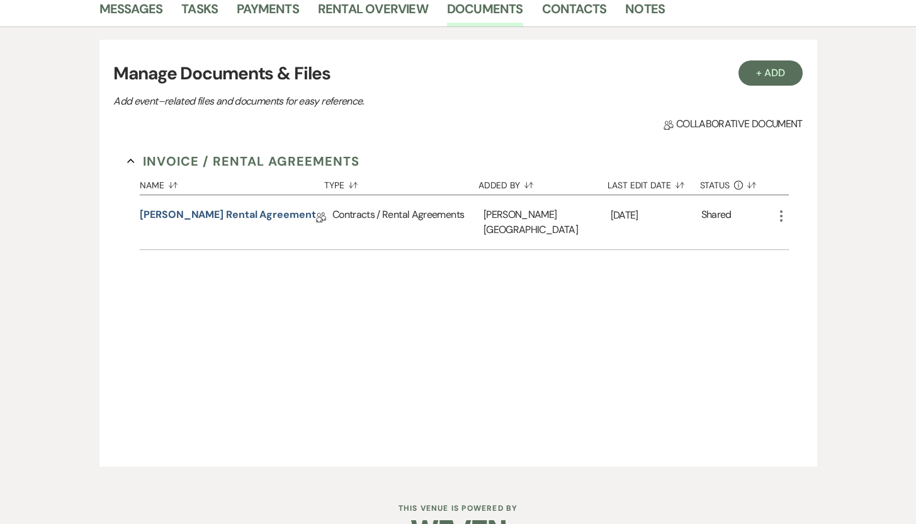
click at [782, 216] on use "button" at bounding box center [781, 215] width 3 height 11
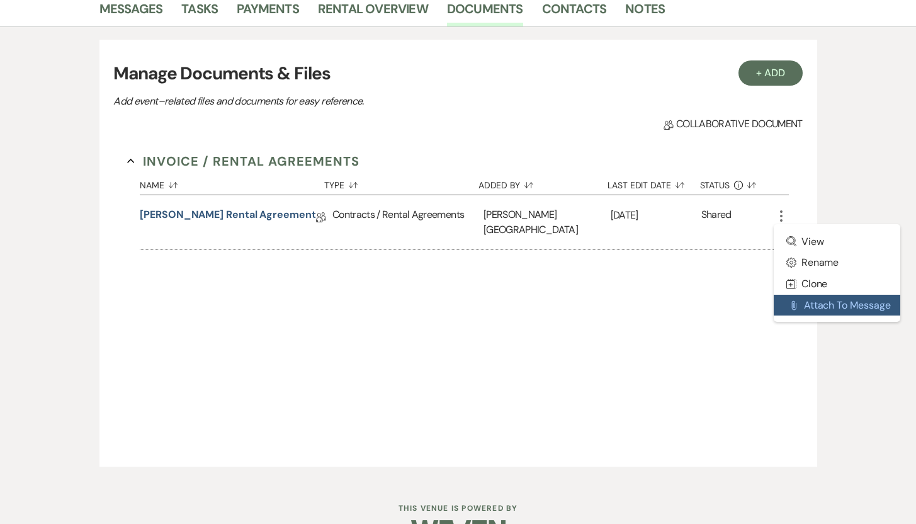
click at [809, 307] on button "Attach File Attach to Message" at bounding box center [837, 305] width 127 height 21
click at [140, 7] on link "Messages" at bounding box center [131, 13] width 64 height 28
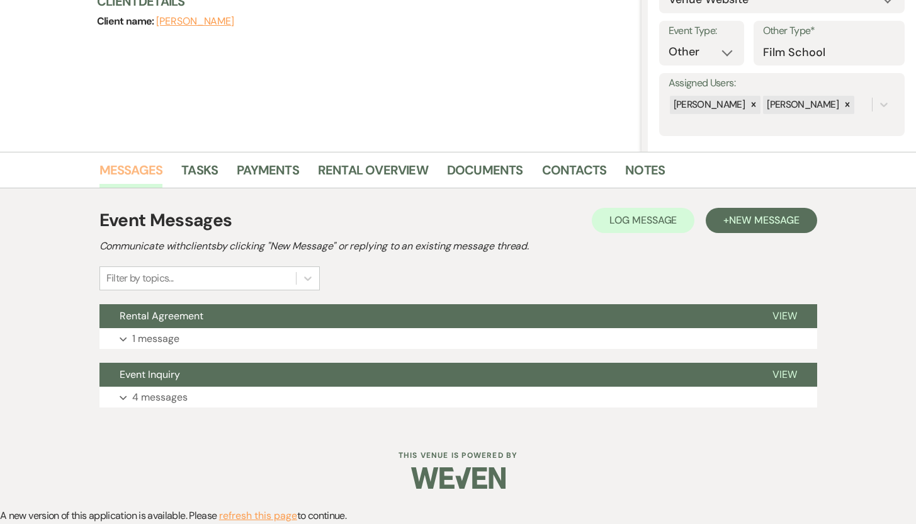
scroll to position [164, 0]
click at [740, 224] on span "New Message" at bounding box center [764, 219] width 70 height 13
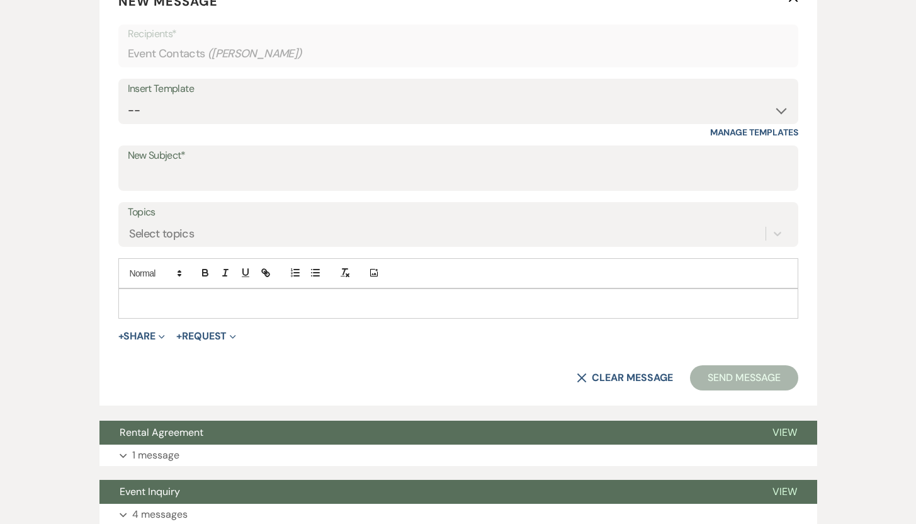
scroll to position [526, 0]
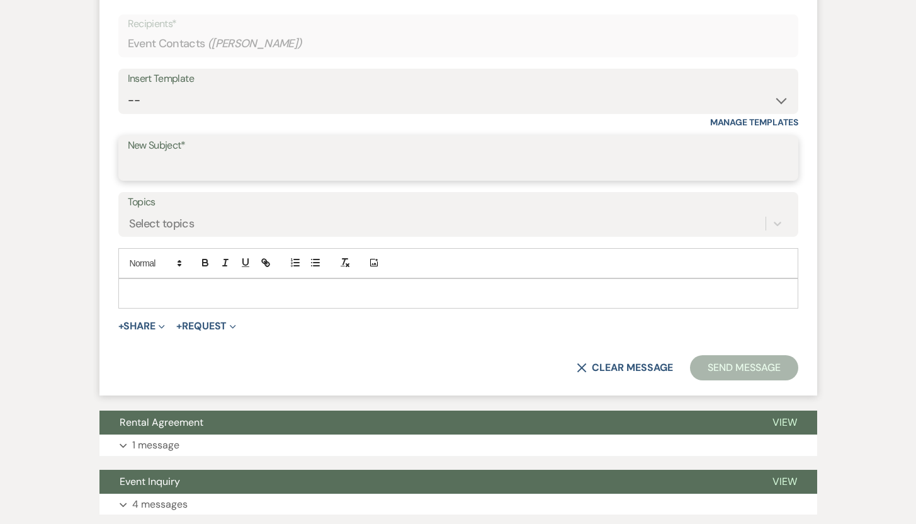
click at [453, 157] on input "New Subject*" at bounding box center [458, 167] width 661 height 25
type input "Resending contract"
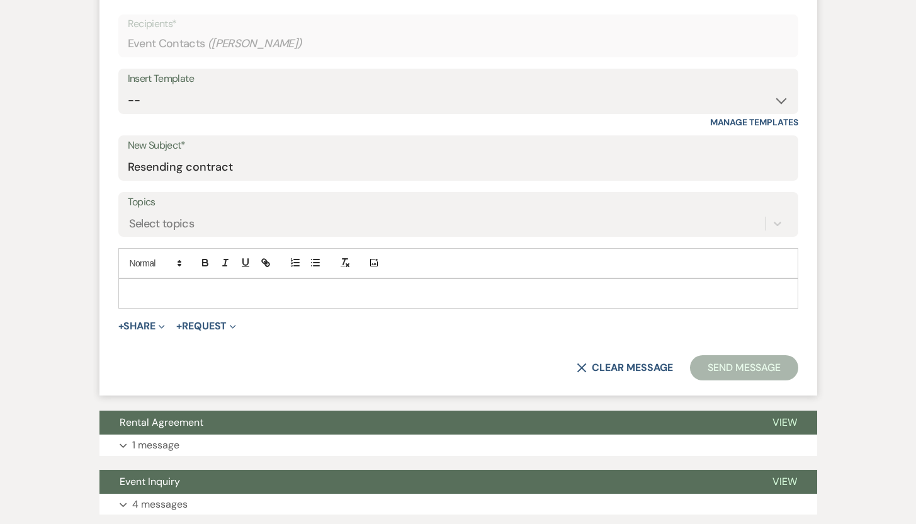
click at [315, 293] on p at bounding box center [458, 293] width 660 height 14
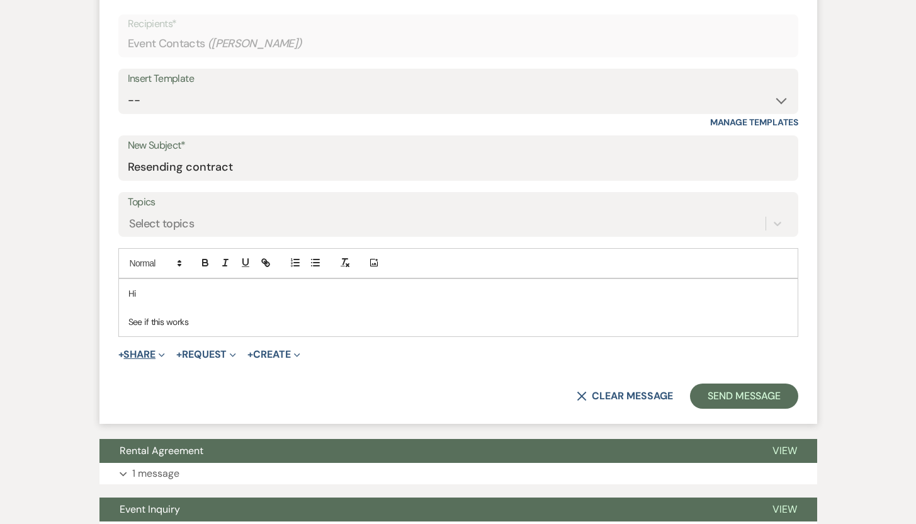
click at [130, 354] on button "+ Share Expand" at bounding box center [141, 354] width 47 height 10
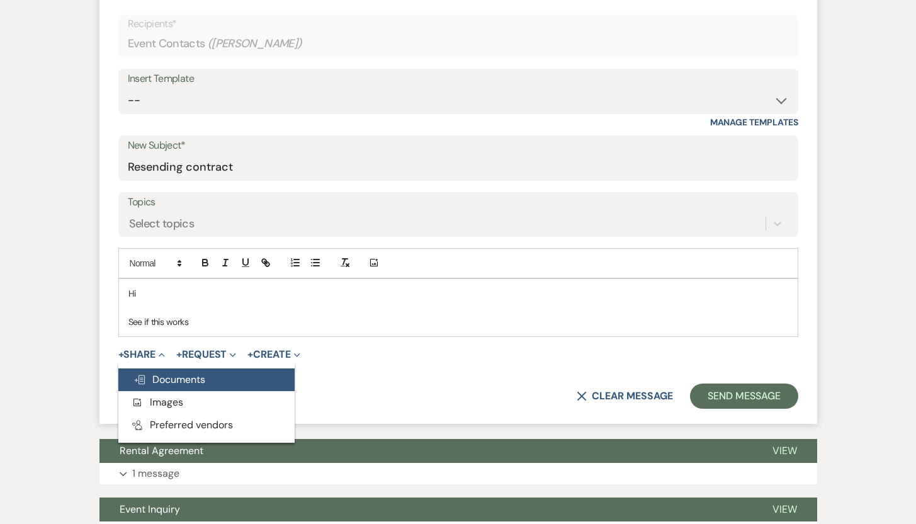
click at [154, 381] on span "Doc Upload Documents" at bounding box center [169, 379] width 72 height 13
click at [161, 378] on span "Doc Upload Documents" at bounding box center [169, 379] width 72 height 13
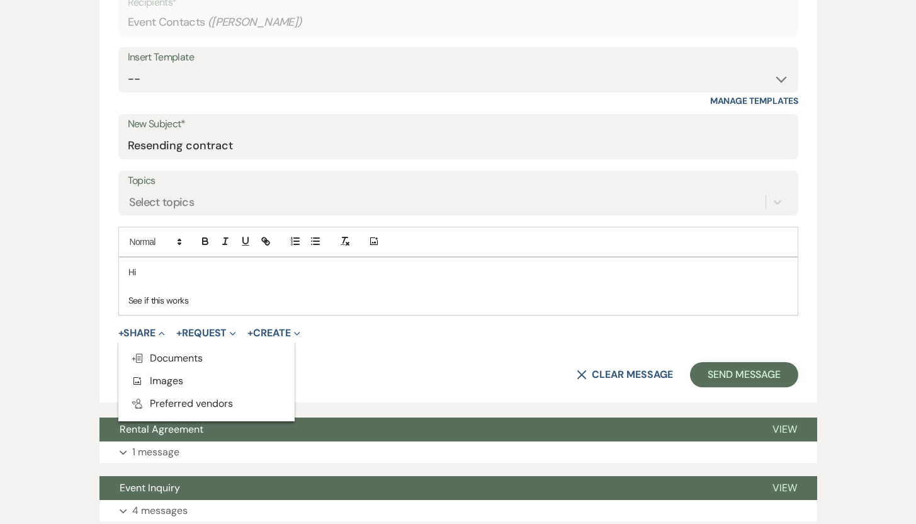
scroll to position [553, 0]
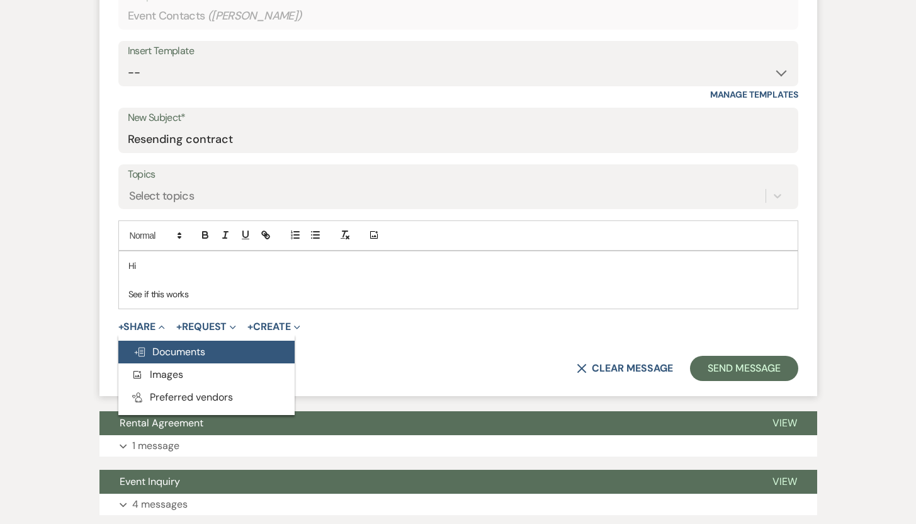
click at [185, 350] on span "Doc Upload Documents" at bounding box center [169, 351] width 72 height 13
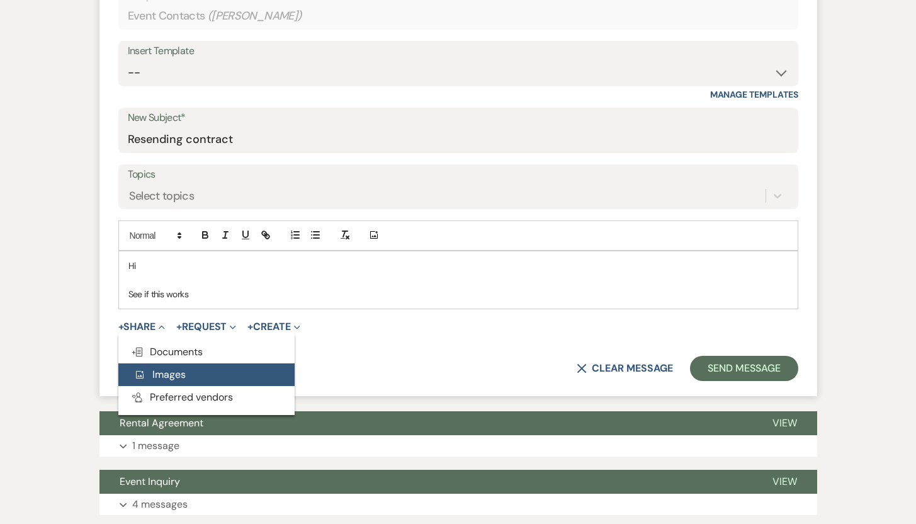
click at [163, 373] on span "Add Photo Images" at bounding box center [159, 374] width 52 height 13
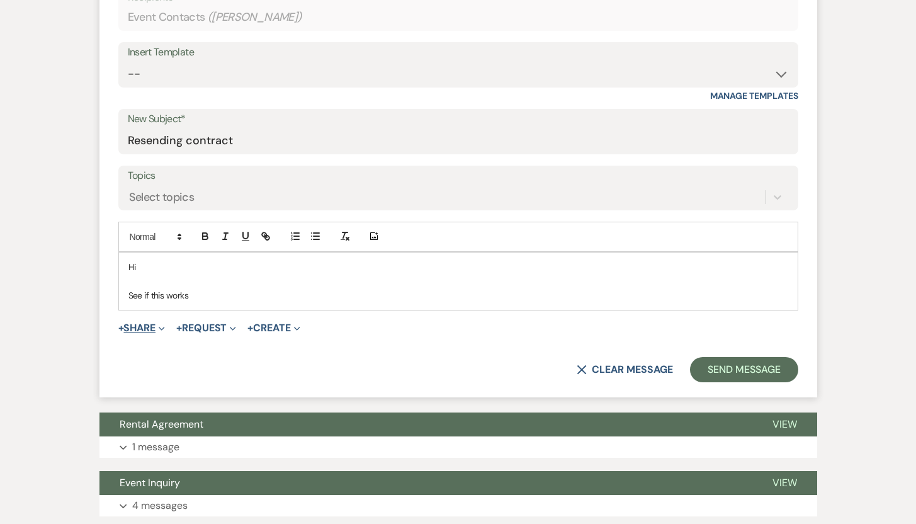
click at [140, 327] on button "+ Share Expand" at bounding box center [141, 328] width 47 height 10
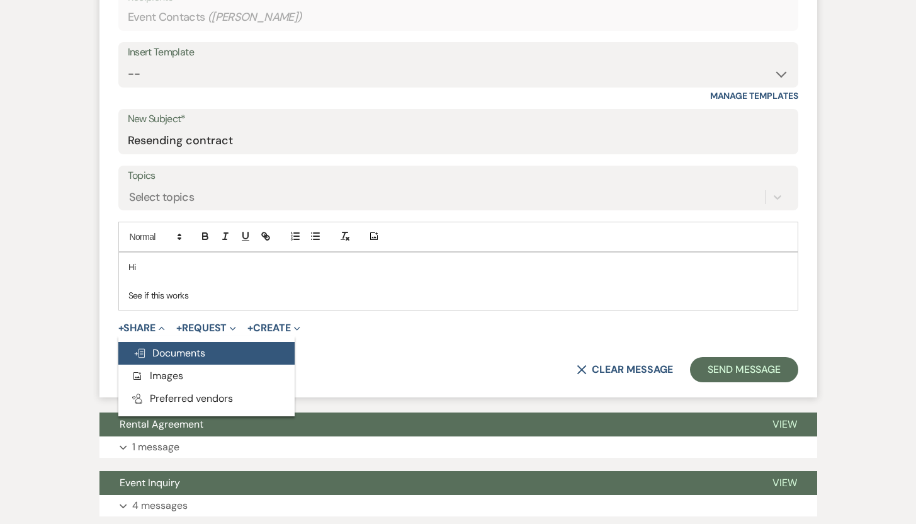
click at [161, 356] on span "Doc Upload Documents" at bounding box center [169, 352] width 72 height 13
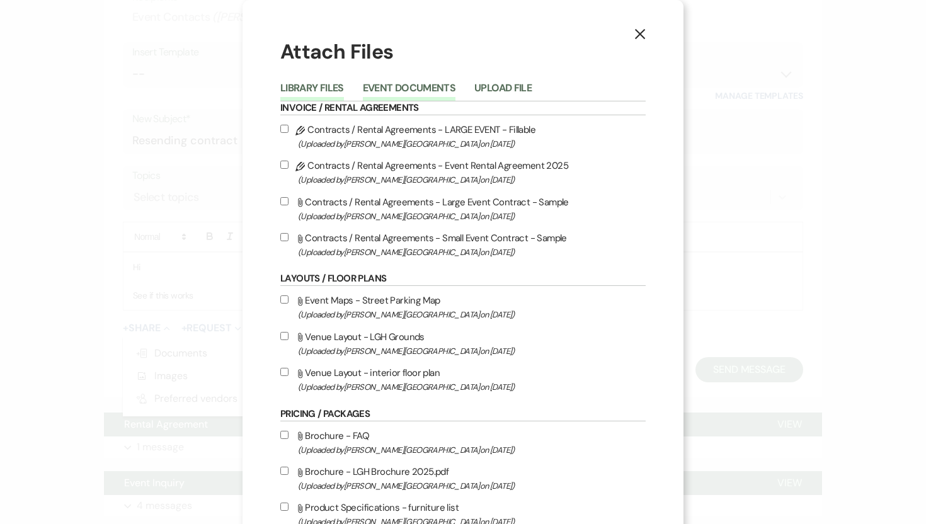
click at [400, 87] on button "Event Documents" at bounding box center [409, 92] width 93 height 18
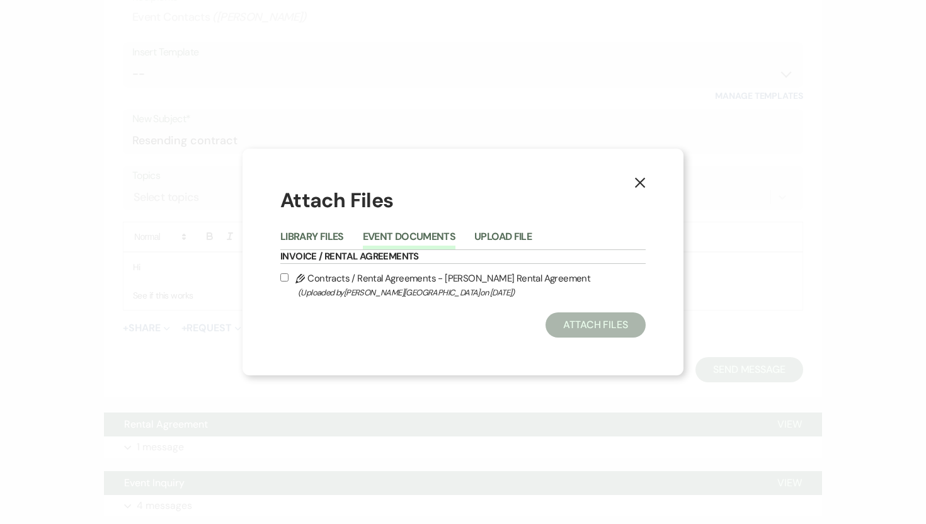
click at [354, 276] on label "Pencil Contracts / Rental Agreements - Lia Meijer Rental Agreement (Uploaded by…" at bounding box center [462, 285] width 365 height 30
click at [288, 276] on input "Pencil Contracts / Rental Agreements - Lia Meijer Rental Agreement (Uploaded by…" at bounding box center [284, 277] width 8 height 8
checkbox input "true"
click at [577, 326] on button "Attach Files" at bounding box center [595, 324] width 100 height 25
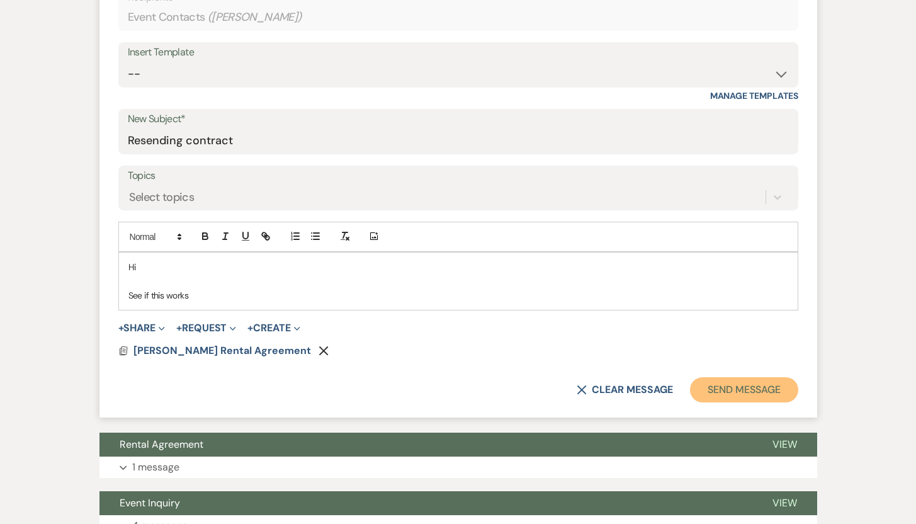
click at [737, 386] on button "Send Message" at bounding box center [744, 389] width 108 height 25
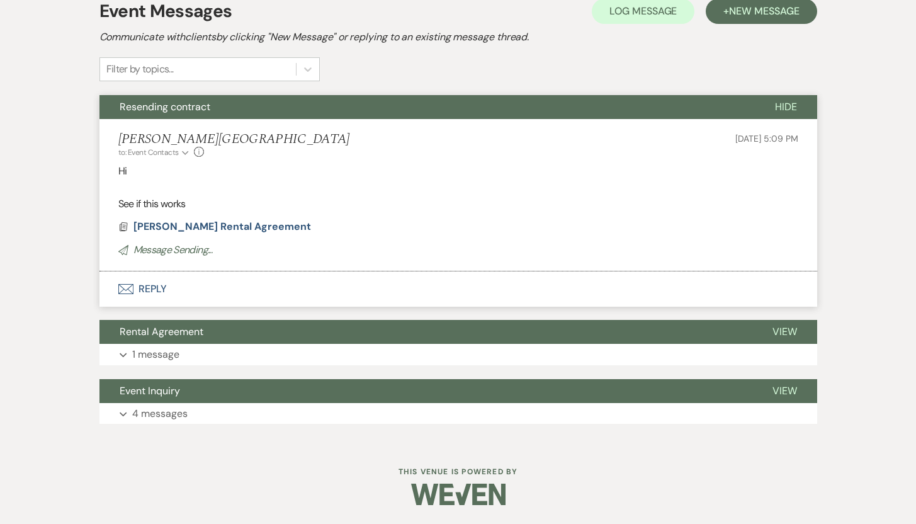
scroll to position [84, 0]
